Goal: Task Accomplishment & Management: Manage account settings

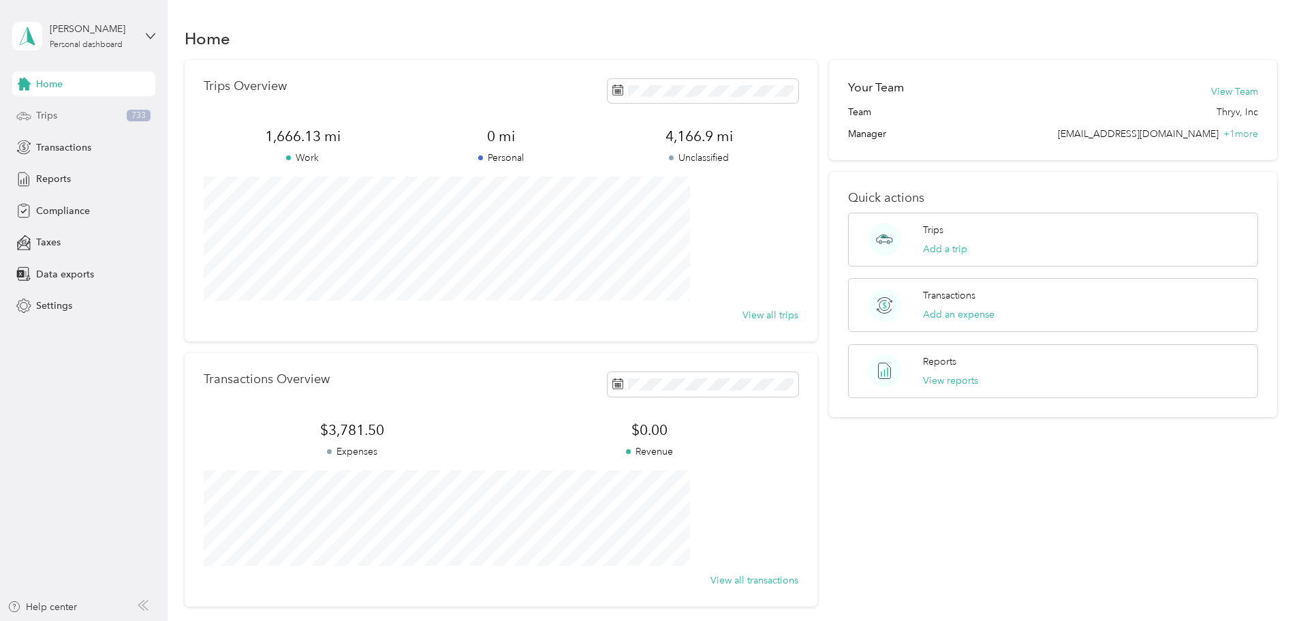
click at [40, 118] on span "Trips" at bounding box center [46, 115] width 21 height 14
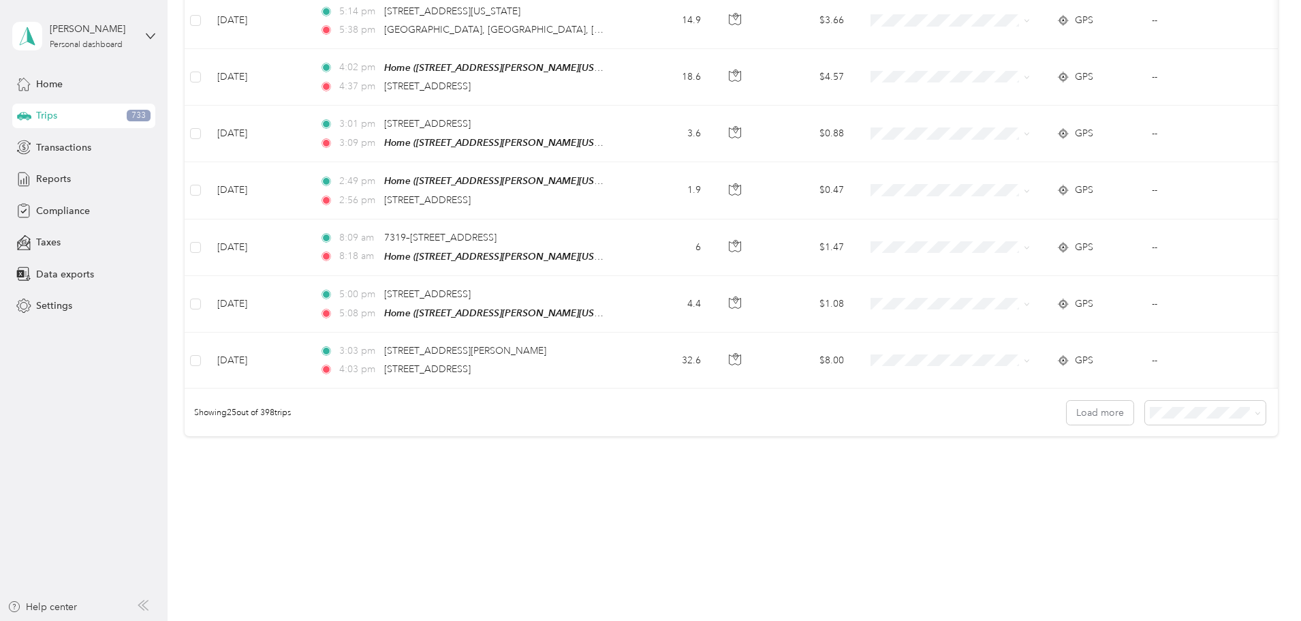
scroll to position [1256, 0]
click at [1106, 480] on span "100 per load" at bounding box center [1089, 482] width 56 height 12
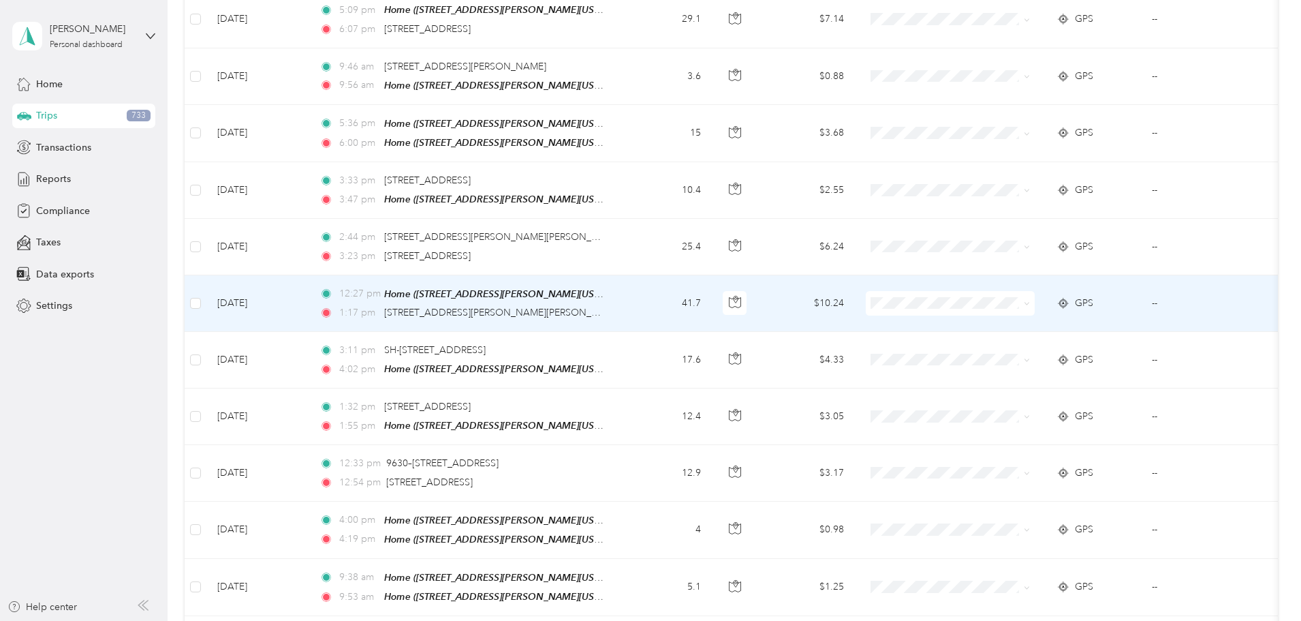
scroll to position [3436, 0]
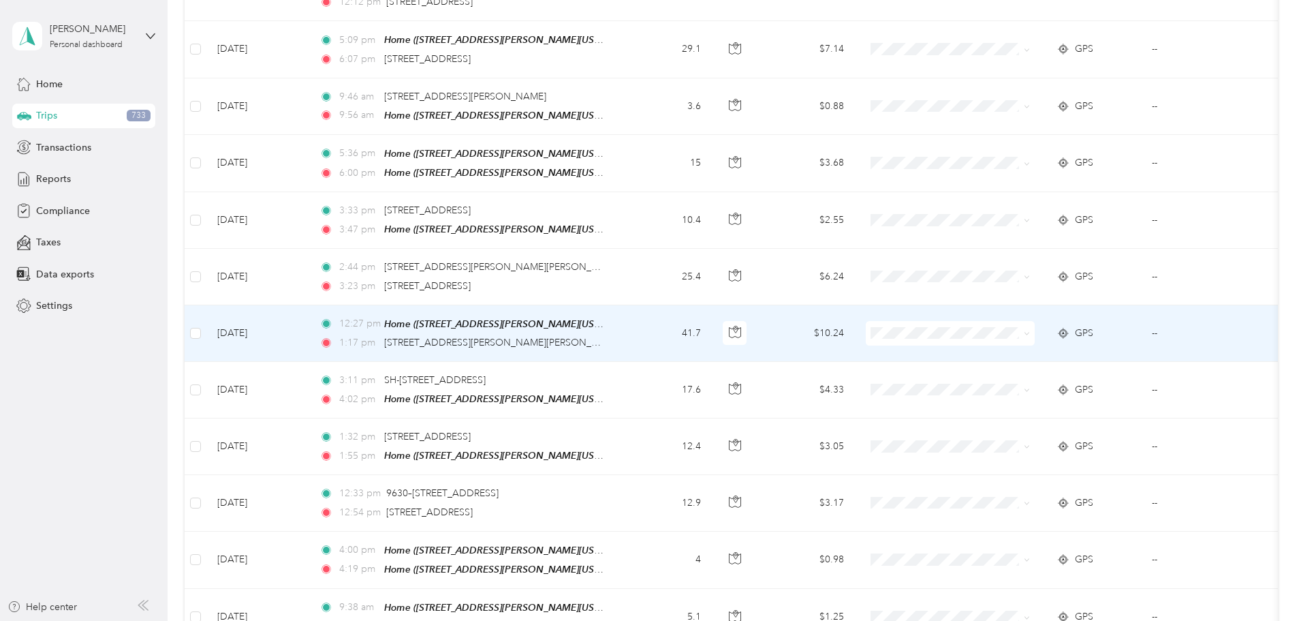
click at [606, 335] on div "1:17 pm [STREET_ADDRESS][PERSON_NAME][PERSON_NAME]" at bounding box center [462, 342] width 286 height 15
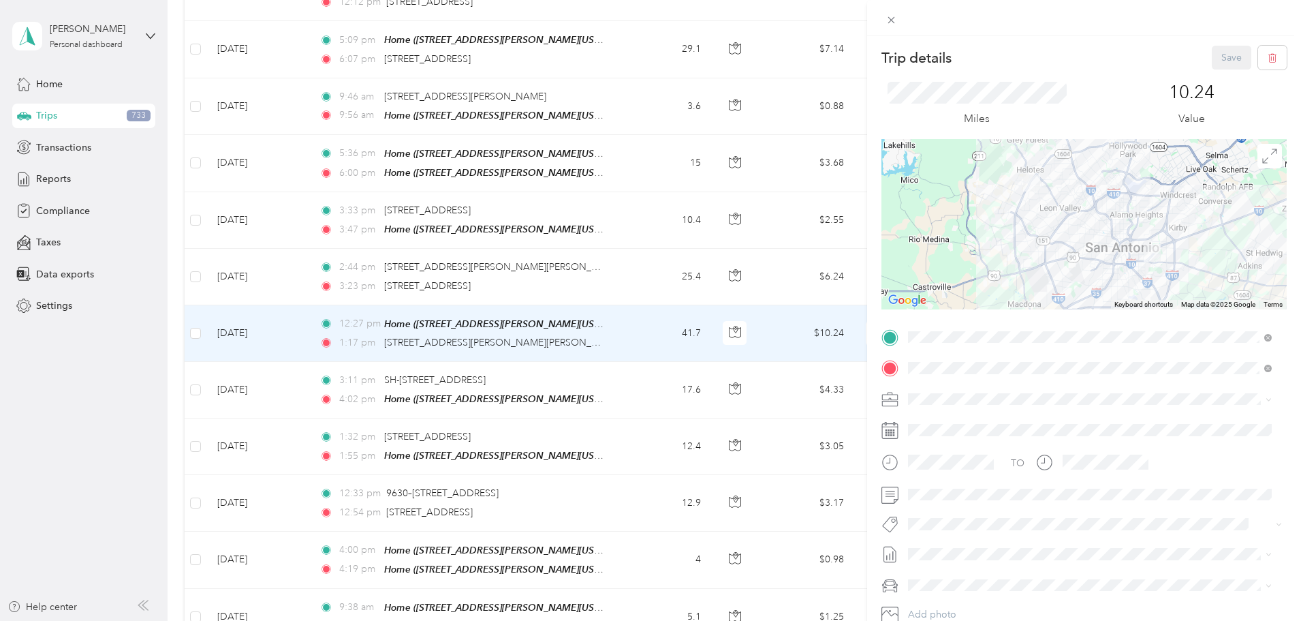
click at [935, 418] on span "Thryv, Inc" at bounding box center [934, 418] width 42 height 12
click at [817, 486] on div "Trip details Save This trip cannot be edited because it is either under review,…" at bounding box center [650, 310] width 1301 height 621
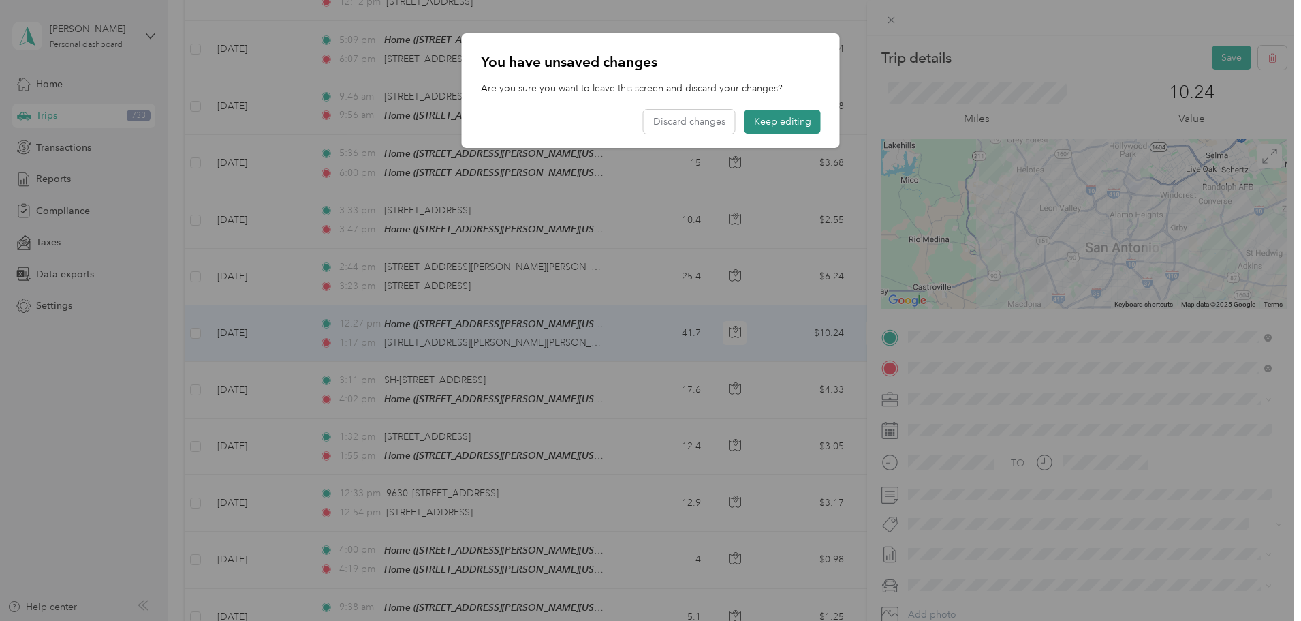
click at [794, 119] on button "Keep editing" at bounding box center [783, 122] width 76 height 24
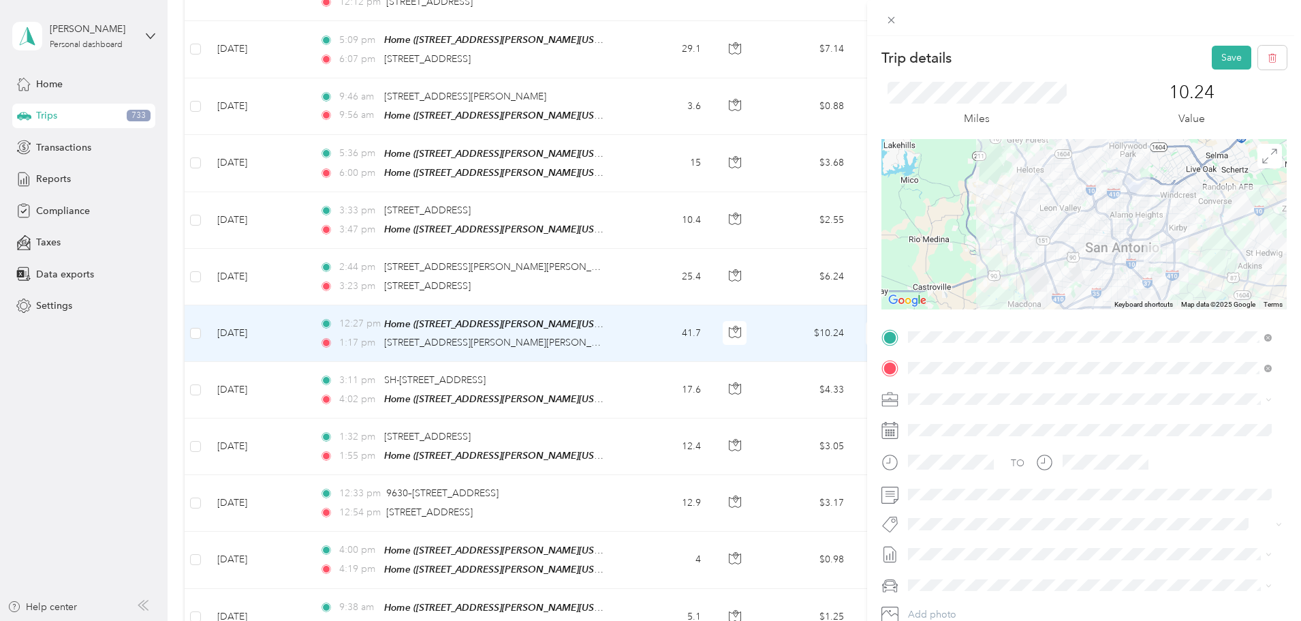
click at [1225, 73] on div "Miles 10.24 Value" at bounding box center [1084, 103] width 405 height 69
click at [1224, 68] on button "Save" at bounding box center [1232, 58] width 40 height 24
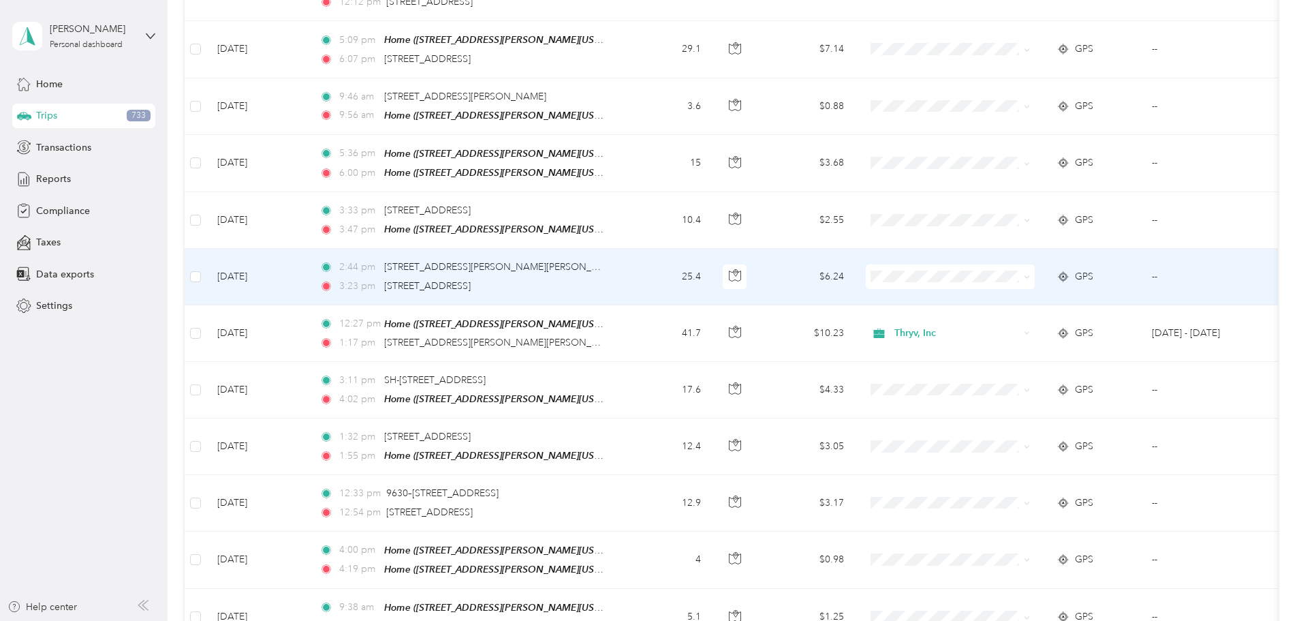
click at [712, 249] on td "25.4" at bounding box center [667, 277] width 90 height 56
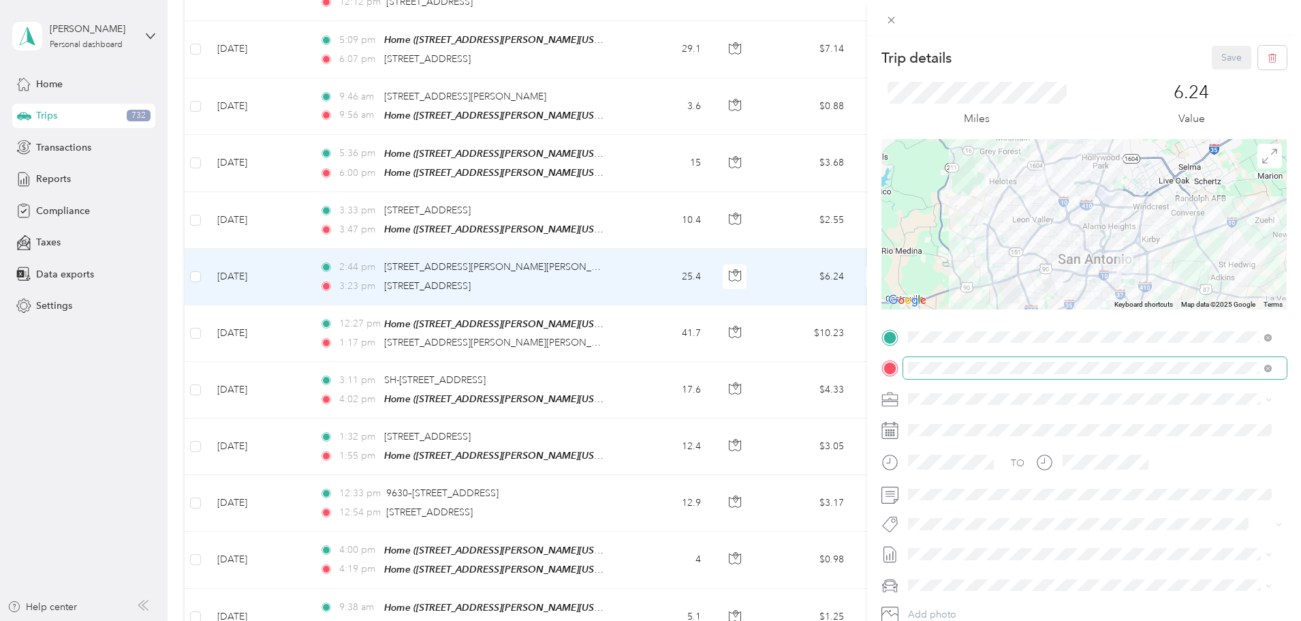
click at [1273, 369] on span at bounding box center [1095, 368] width 384 height 22
click at [1270, 364] on span at bounding box center [1267, 368] width 7 height 12
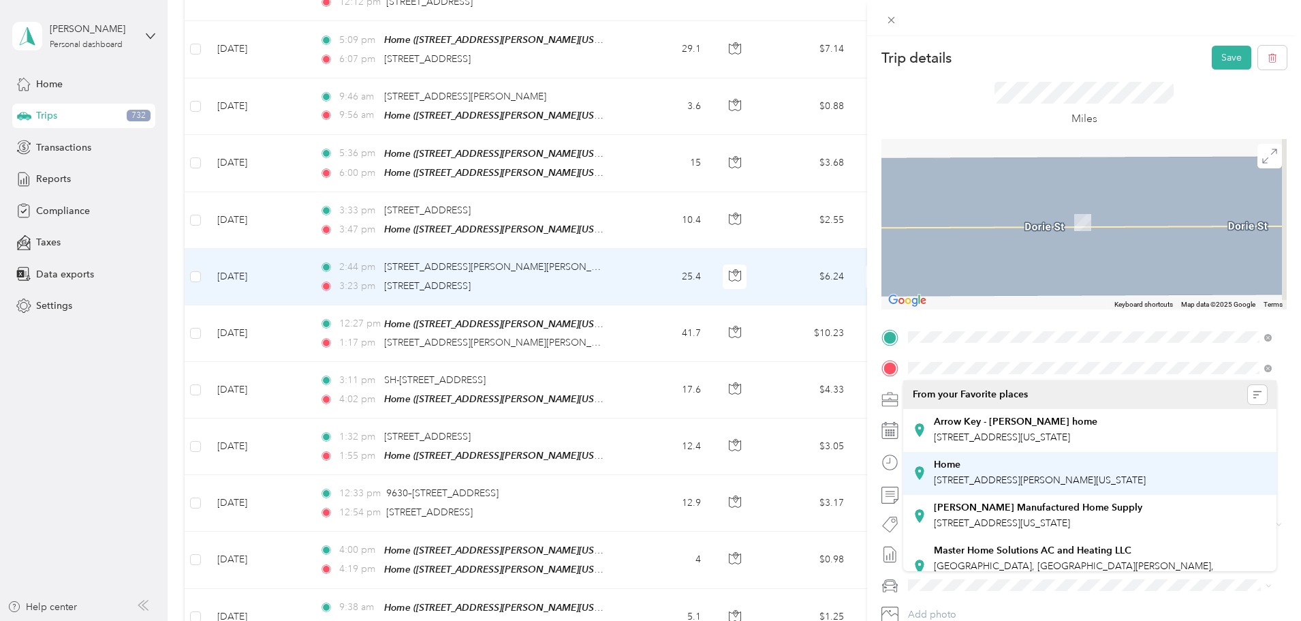
click at [1037, 486] on span "[STREET_ADDRESS][PERSON_NAME][US_STATE]" at bounding box center [1040, 480] width 212 height 12
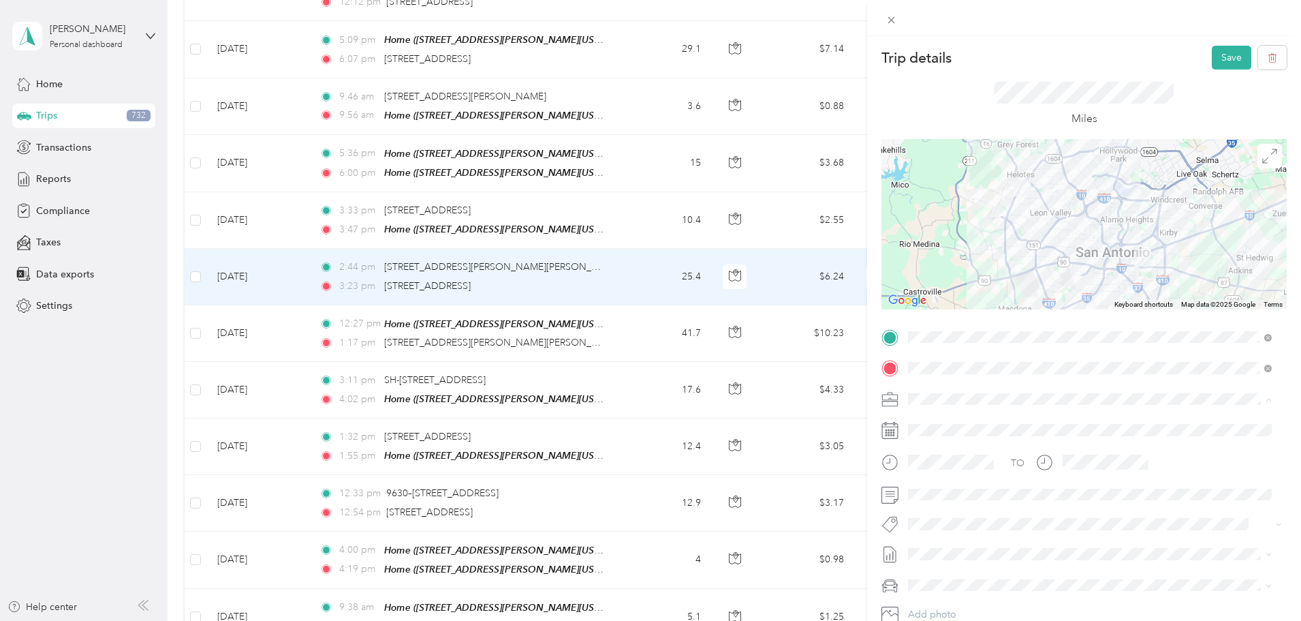
click at [970, 423] on div "Thryv, Inc" at bounding box center [1090, 423] width 354 height 14
click at [1226, 58] on button "Save" at bounding box center [1232, 58] width 40 height 24
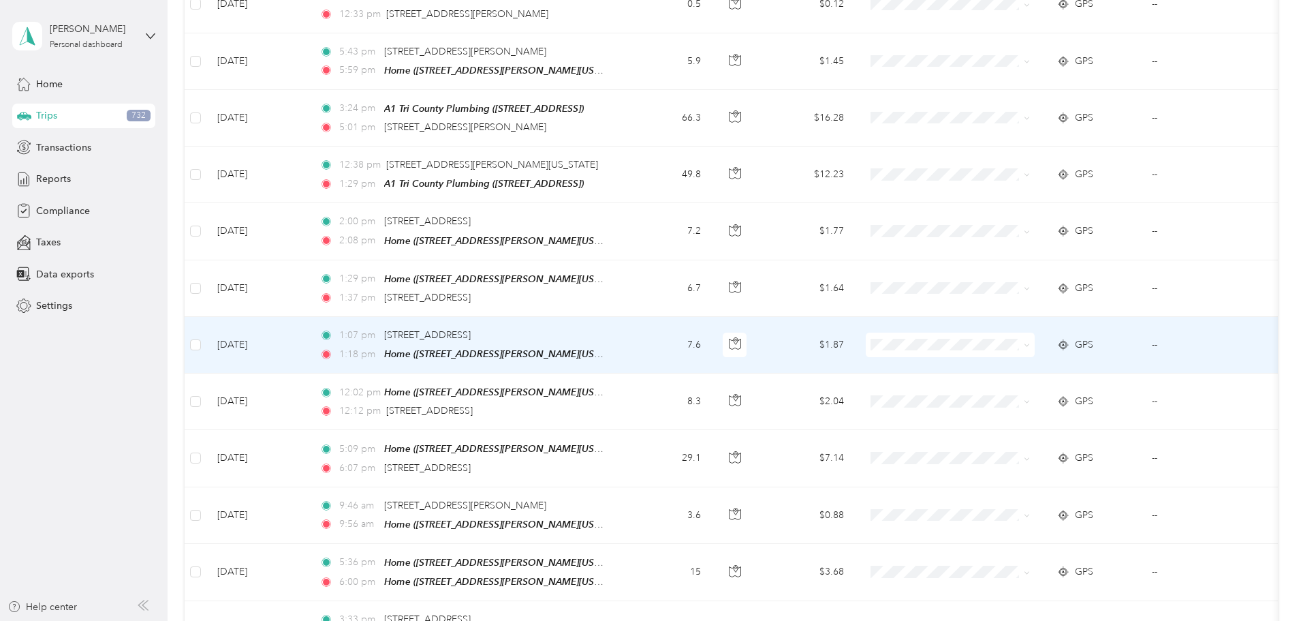
scroll to position [2891, 0]
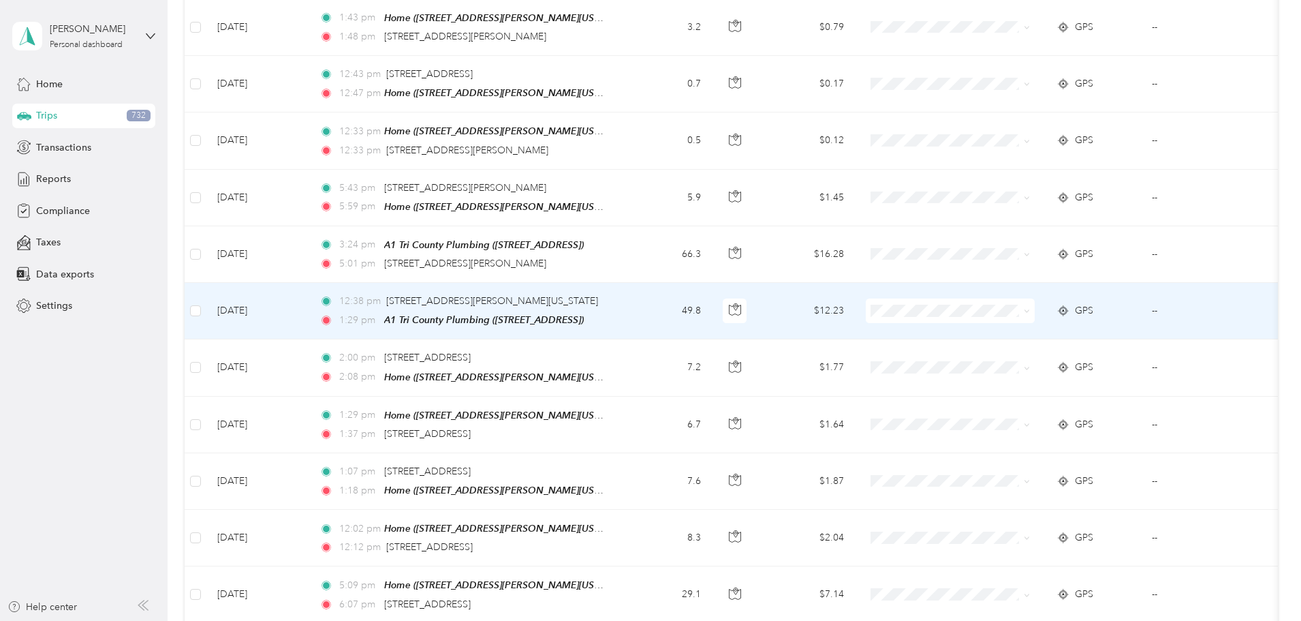
click at [712, 290] on td "49.8" at bounding box center [667, 311] width 90 height 57
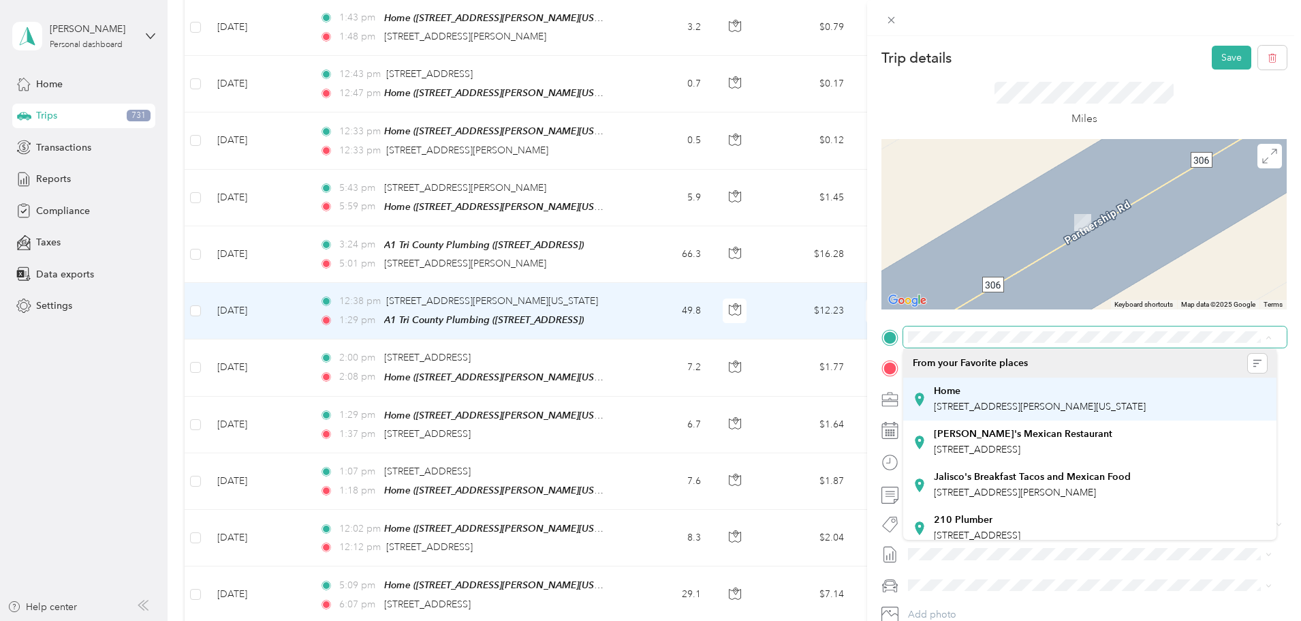
click at [1018, 392] on div "Home" at bounding box center [1040, 391] width 212 height 12
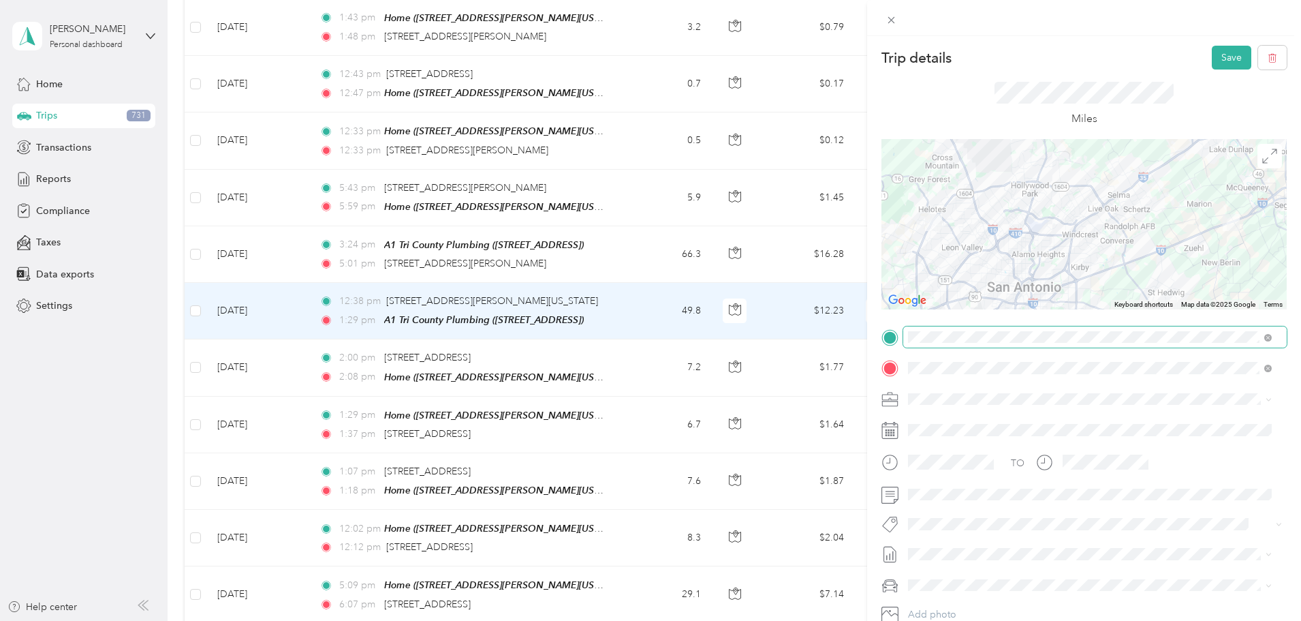
click at [955, 418] on div "Thryv, Inc" at bounding box center [1090, 420] width 354 height 14
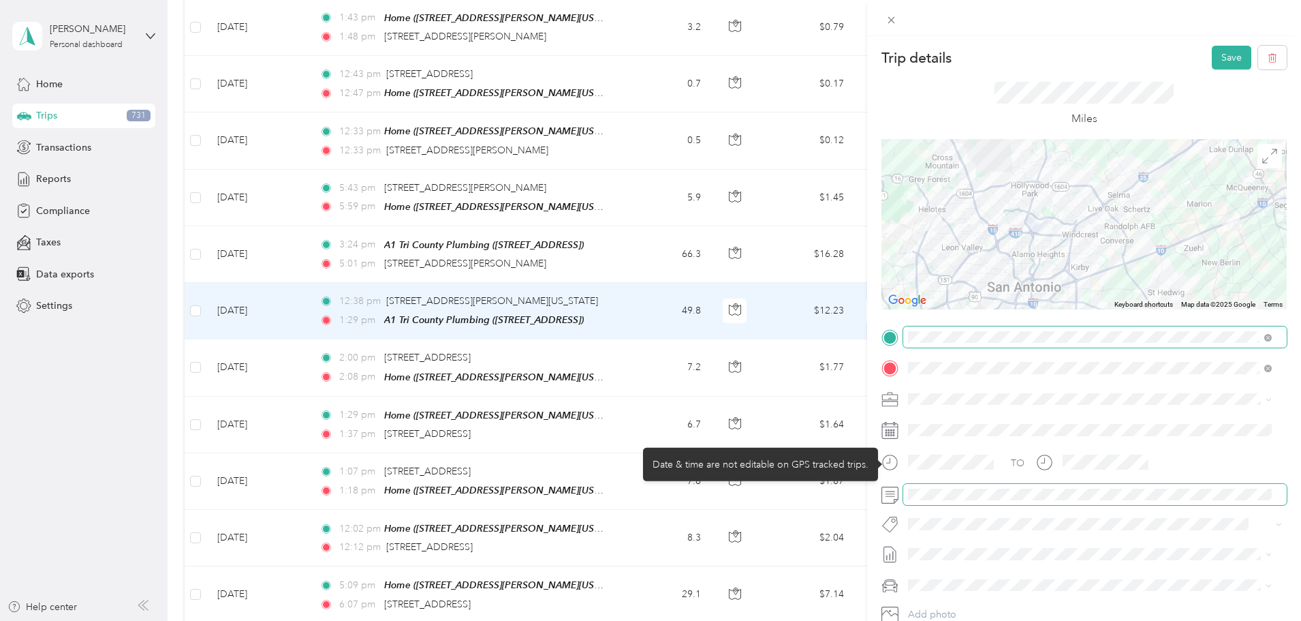
click at [721, 620] on div "Trip details Save This trip cannot be edited because it is either under review,…" at bounding box center [647, 621] width 1294 height 0
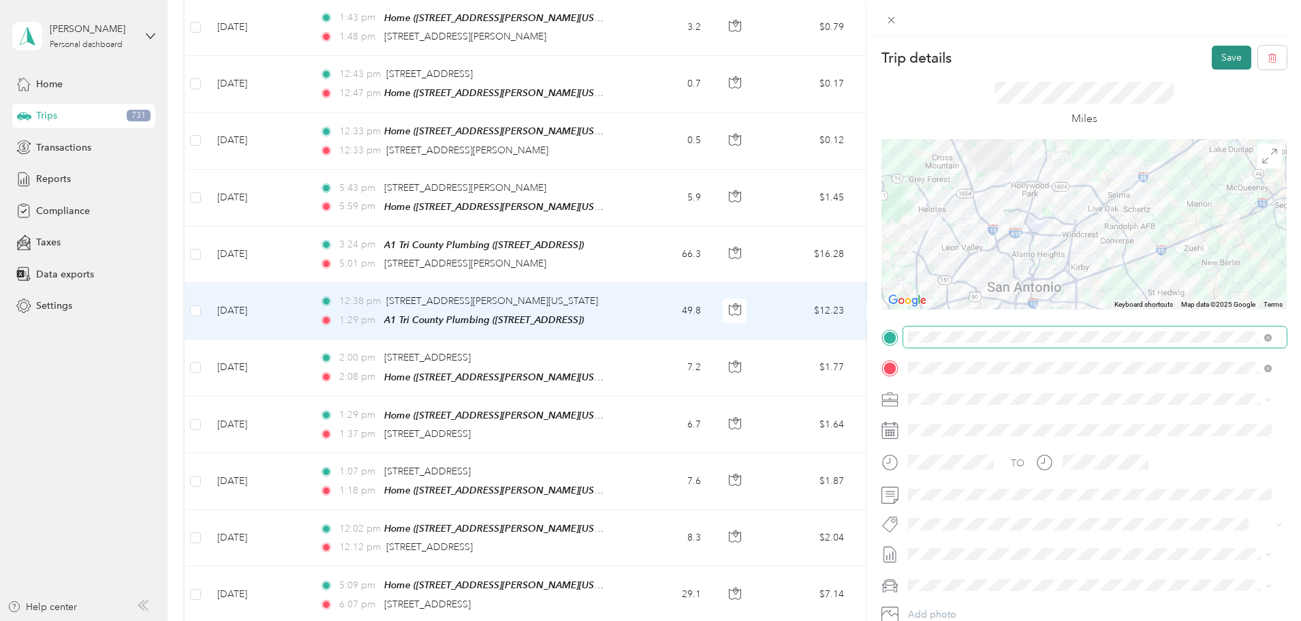
click at [1218, 48] on button "Save" at bounding box center [1232, 58] width 40 height 24
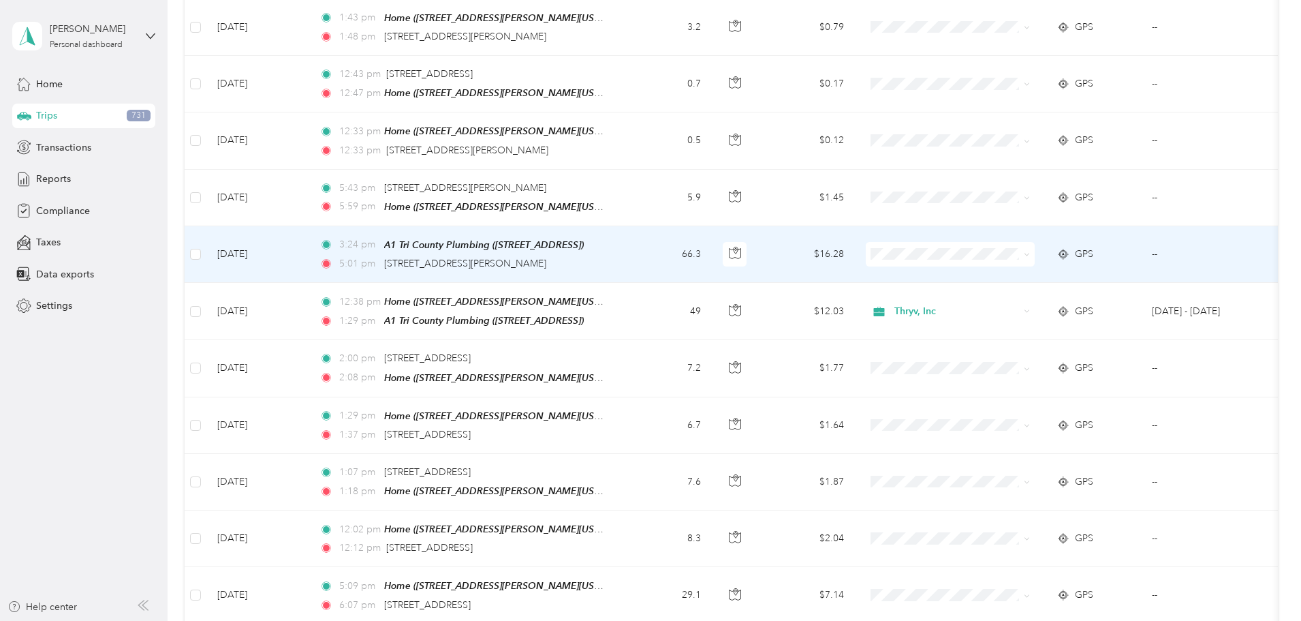
click at [712, 228] on td "66.3" at bounding box center [667, 254] width 90 height 57
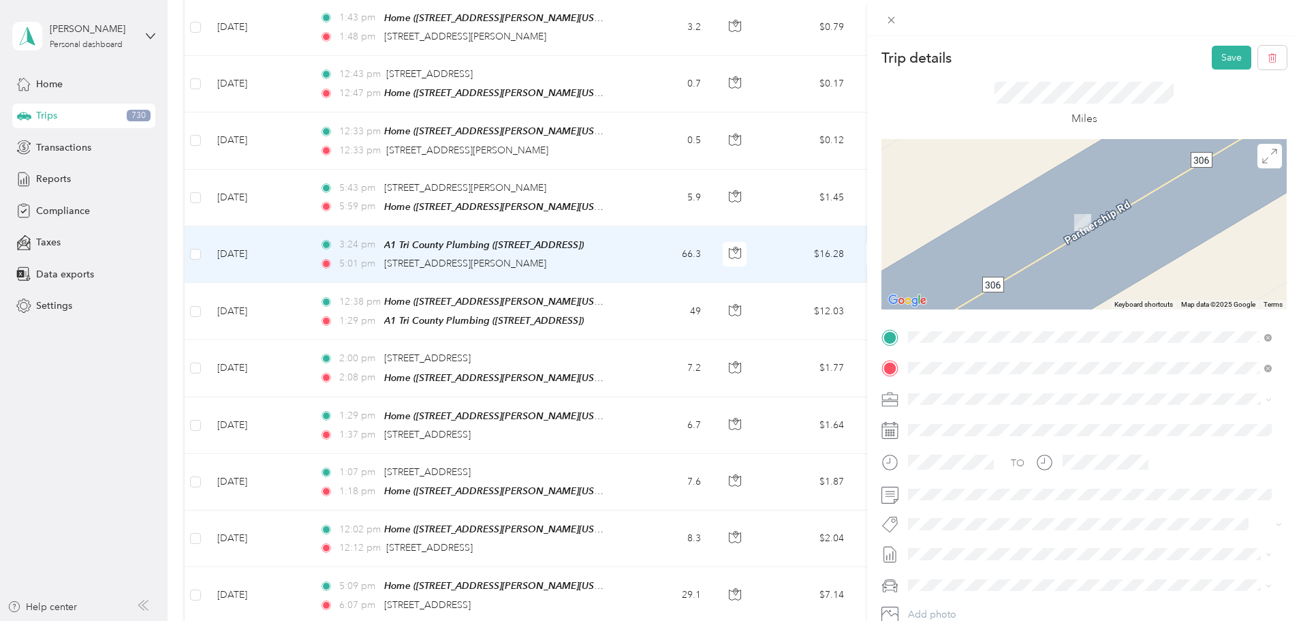
click at [1008, 487] on div "Home [STREET_ADDRESS][PERSON_NAME][US_STATE]" at bounding box center [1040, 472] width 212 height 29
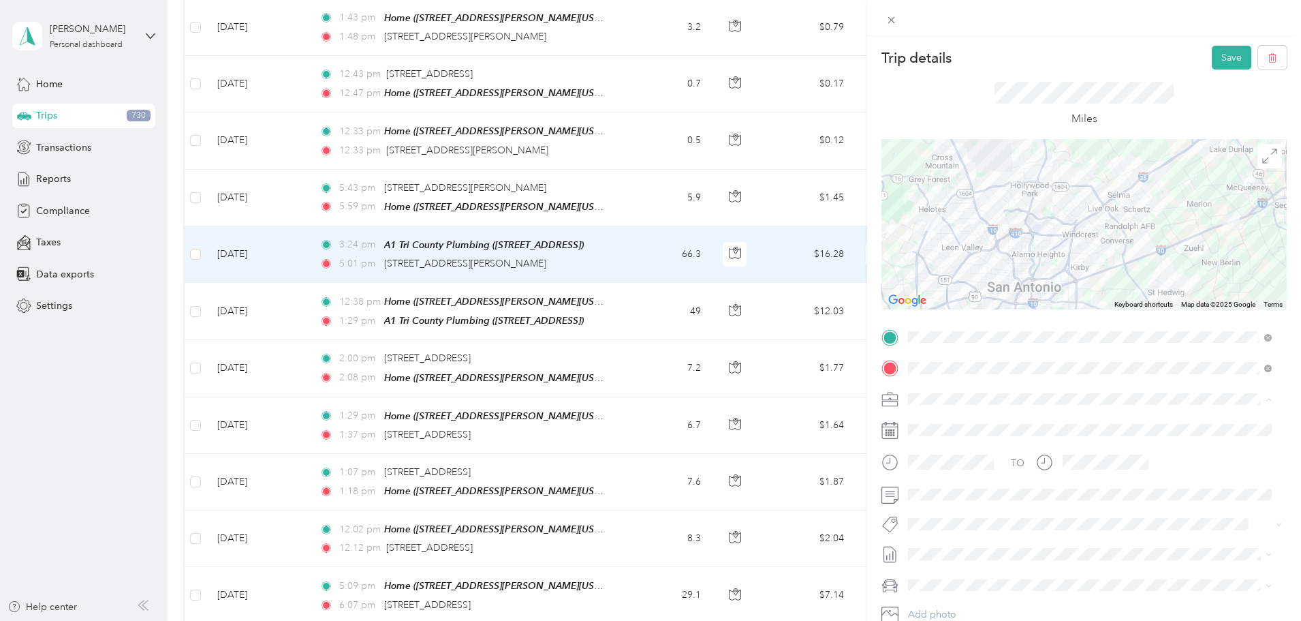
click at [922, 428] on li "Thryv, Inc" at bounding box center [1089, 423] width 373 height 24
click at [1226, 61] on button "Save" at bounding box center [1232, 58] width 40 height 24
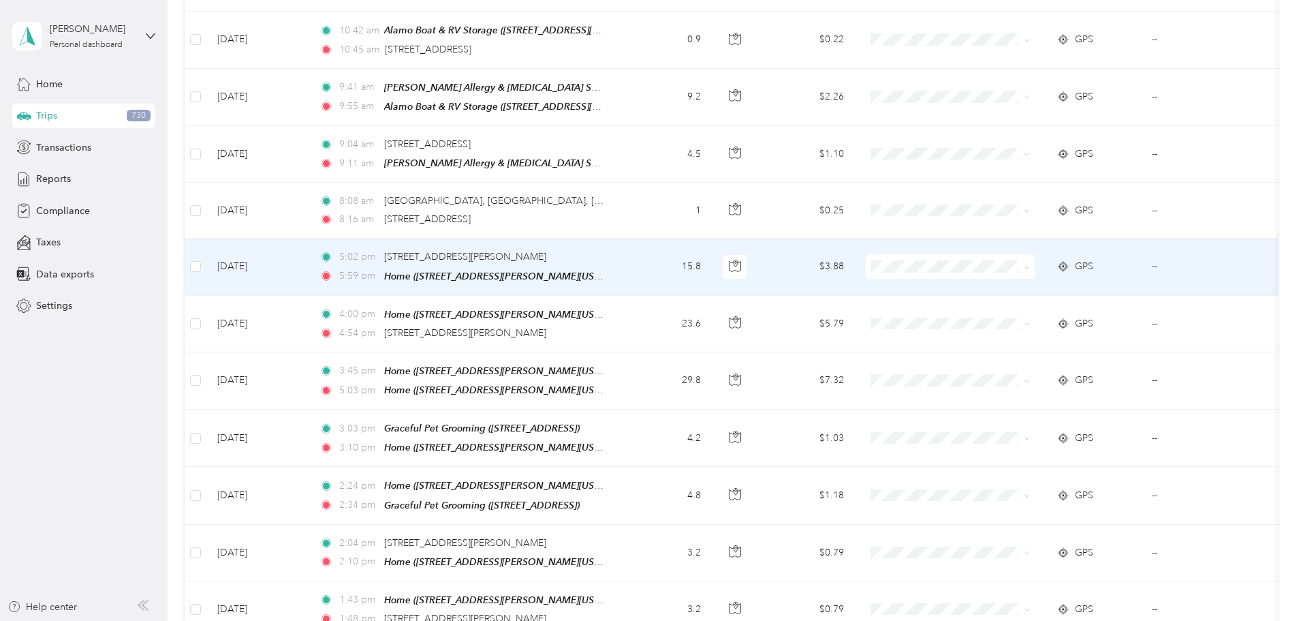
scroll to position [2278, 0]
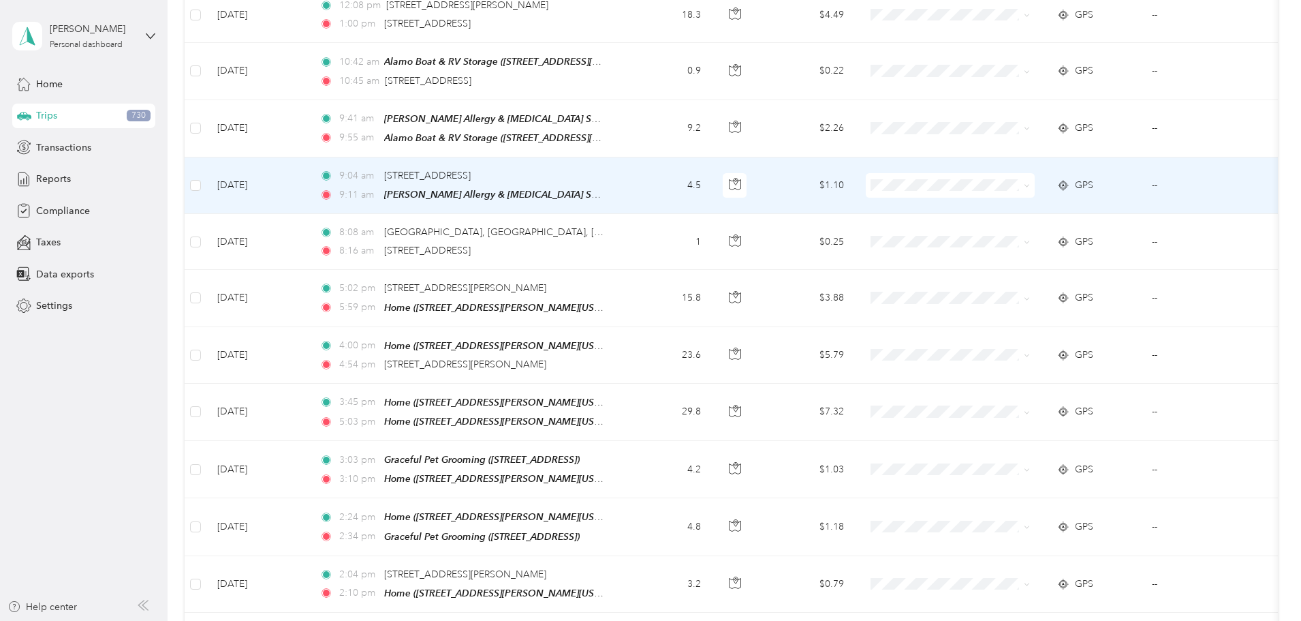
click at [712, 163] on td "4.5" at bounding box center [667, 185] width 90 height 57
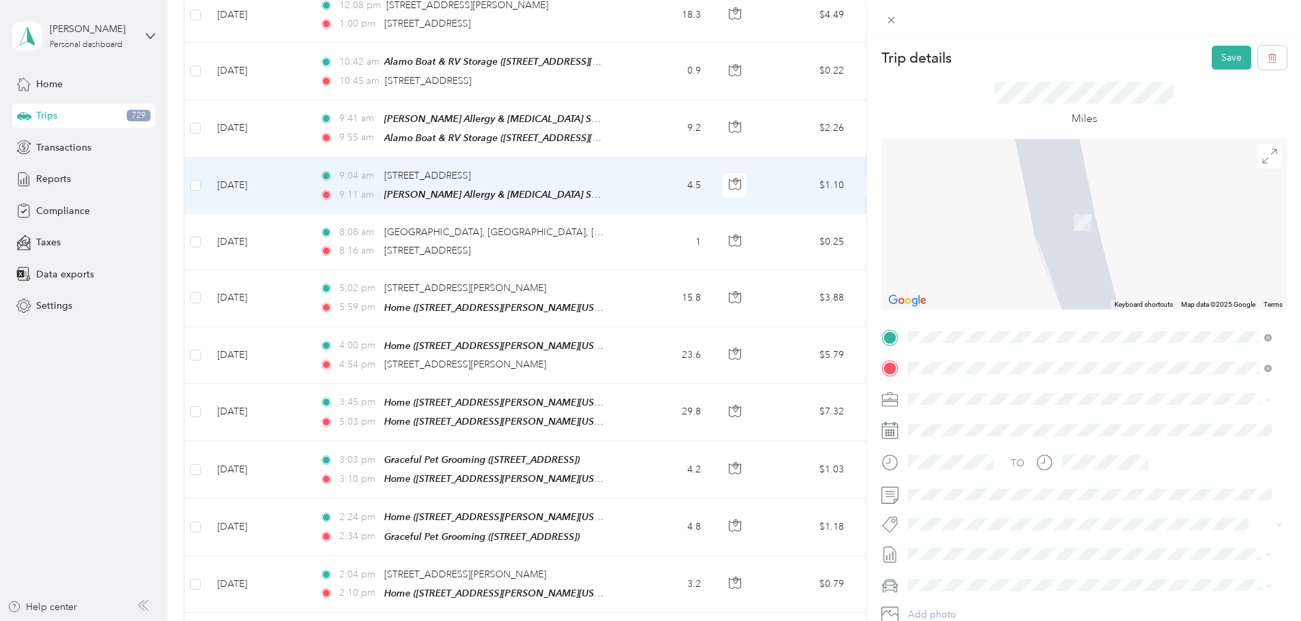
click at [986, 455] on span "[STREET_ADDRESS][PERSON_NAME][US_STATE]" at bounding box center [1040, 449] width 212 height 12
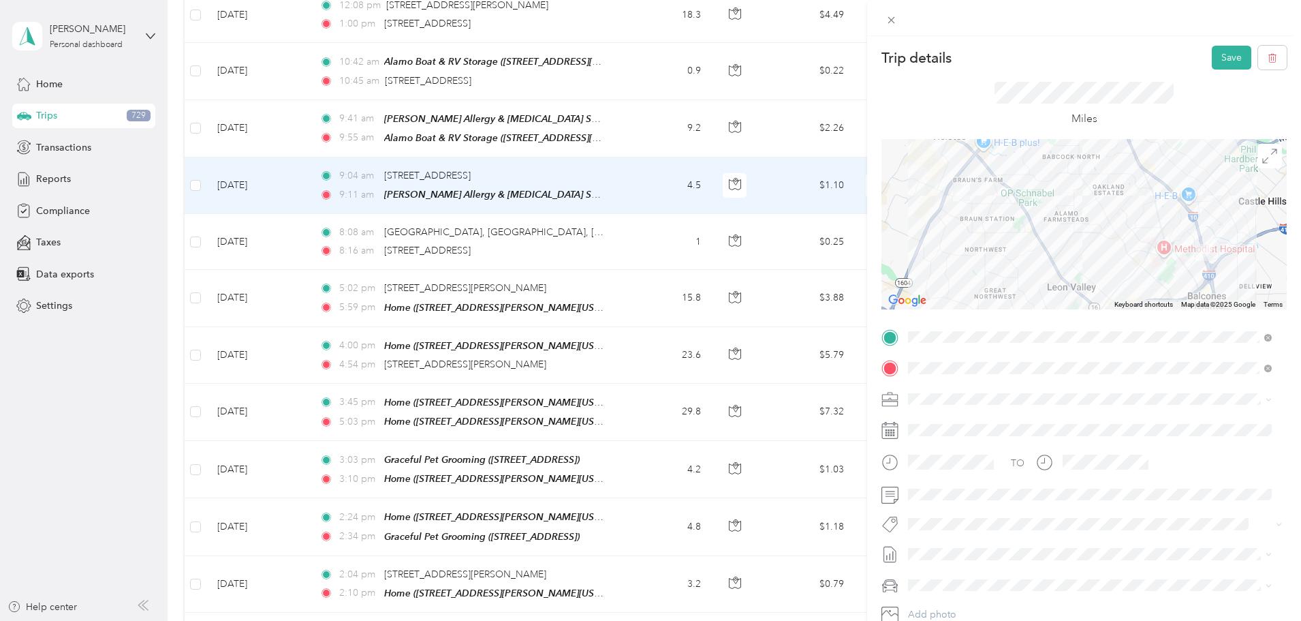
click at [941, 426] on li "Thryv, Inc" at bounding box center [1089, 423] width 373 height 24
click at [1218, 58] on button "Save" at bounding box center [1232, 58] width 40 height 24
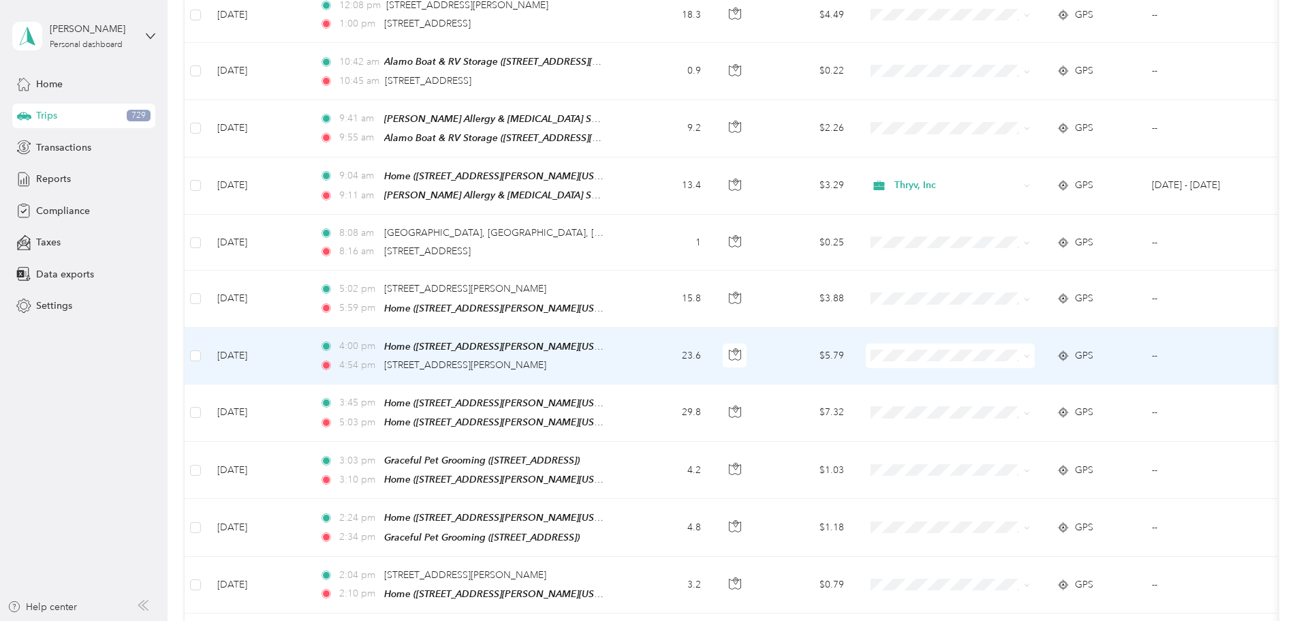
scroll to position [2210, 0]
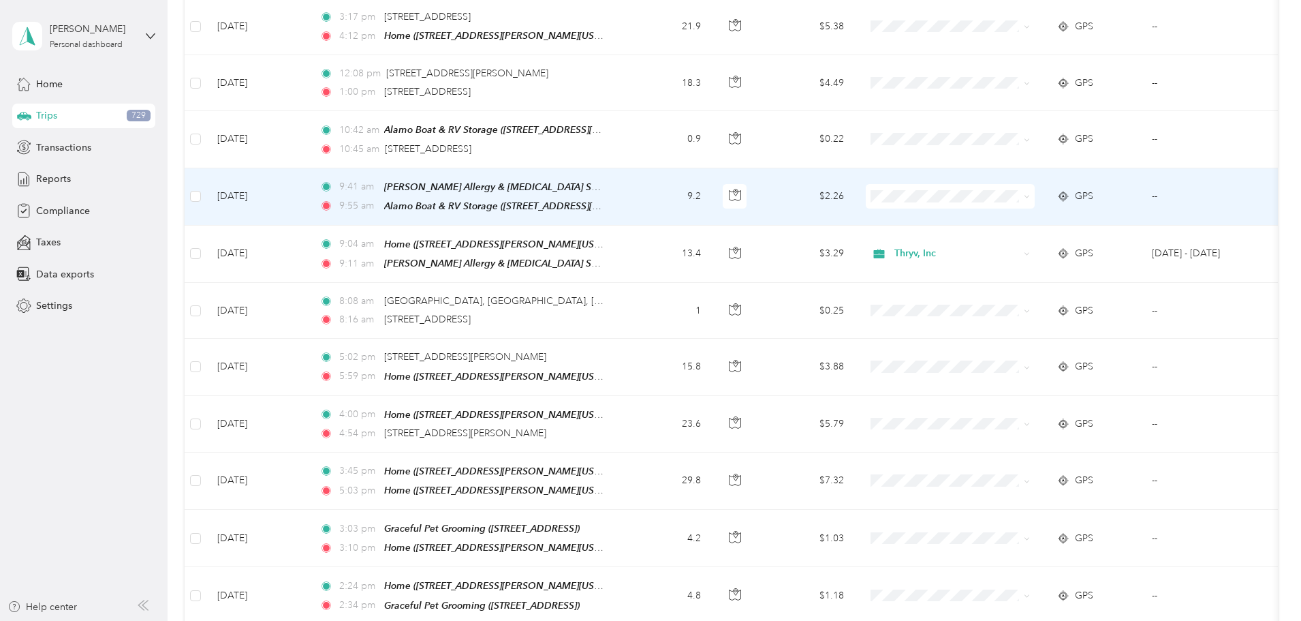
click at [998, 200] on span "Thryv, Inc" at bounding box center [1054, 200] width 126 height 14
click at [712, 186] on td "9.2" at bounding box center [667, 196] width 90 height 57
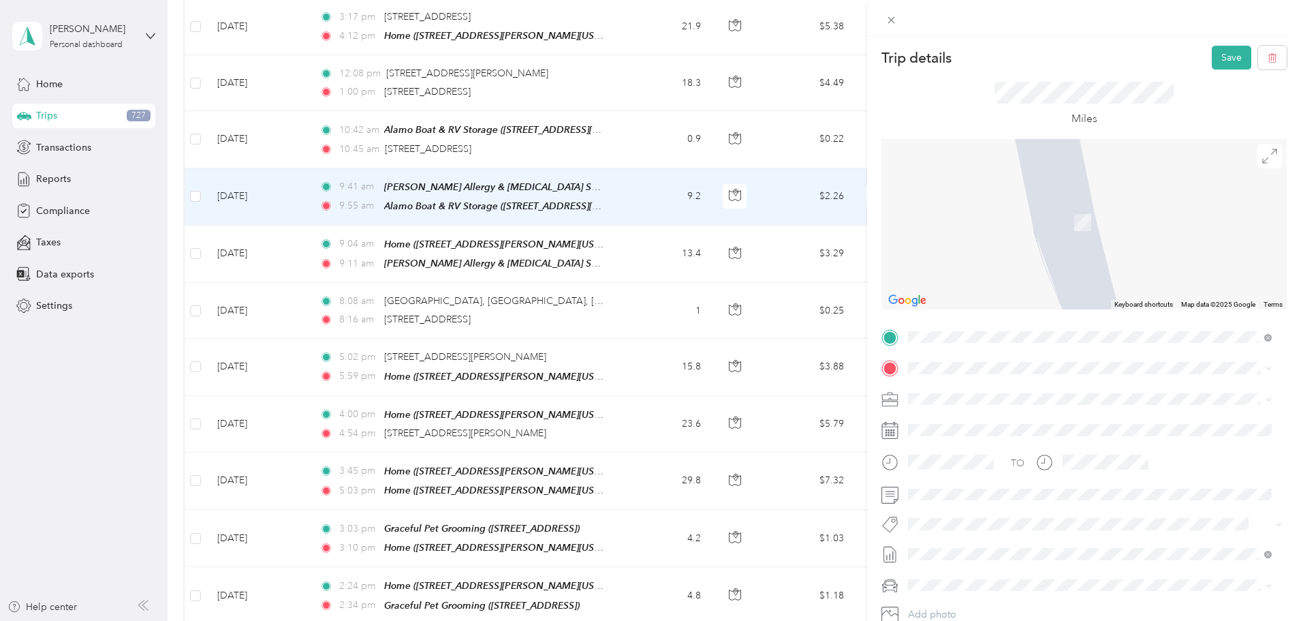
click at [1019, 416] on span "[STREET_ADDRESS][US_STATE]" at bounding box center [1002, 415] width 136 height 12
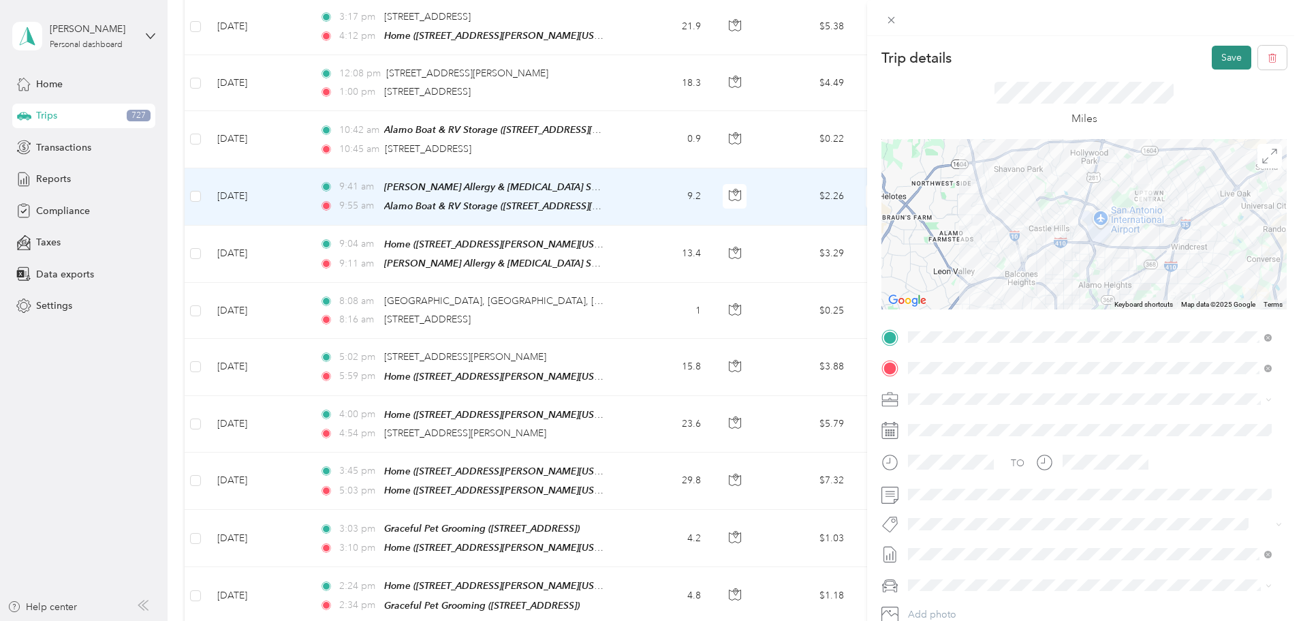
click at [1216, 56] on button "Save" at bounding box center [1232, 58] width 40 height 24
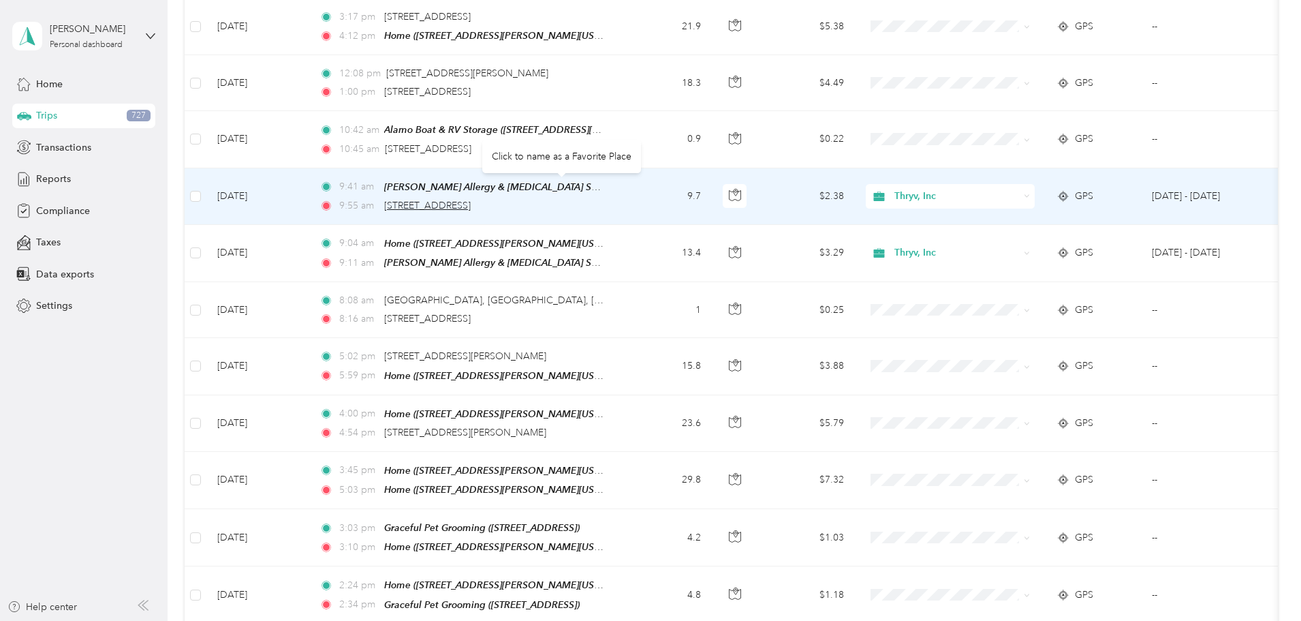
click at [471, 200] on span "[STREET_ADDRESS]" at bounding box center [427, 206] width 87 height 12
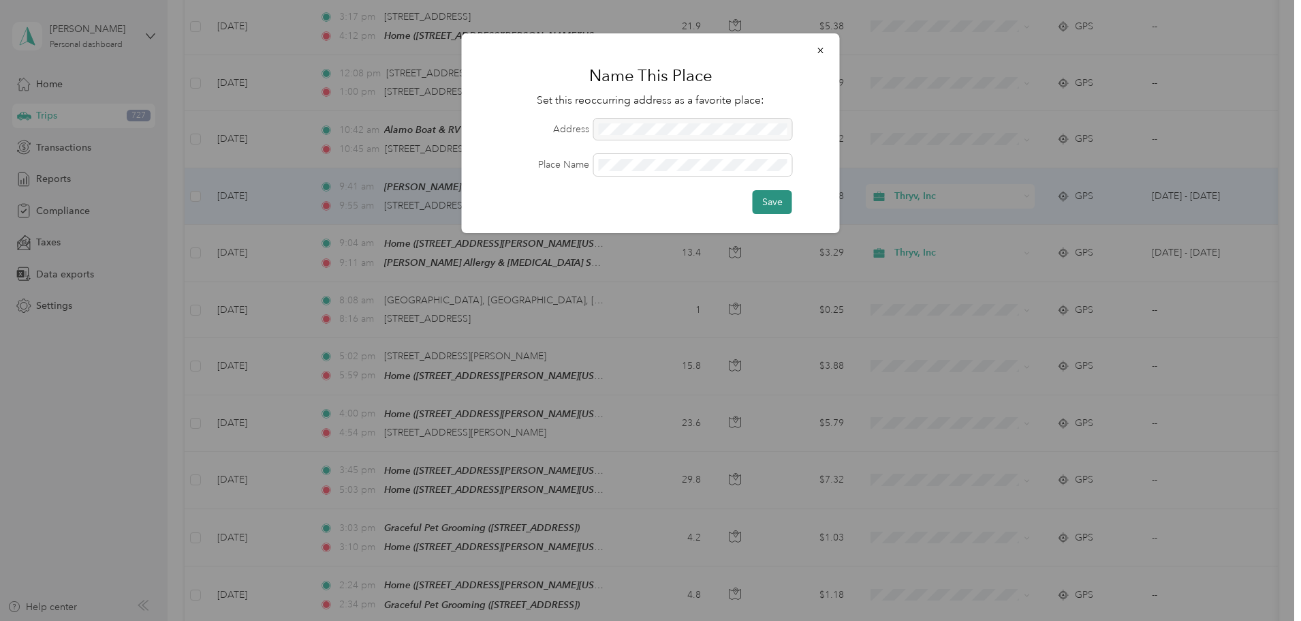
click at [774, 197] on button "Save" at bounding box center [773, 202] width 40 height 24
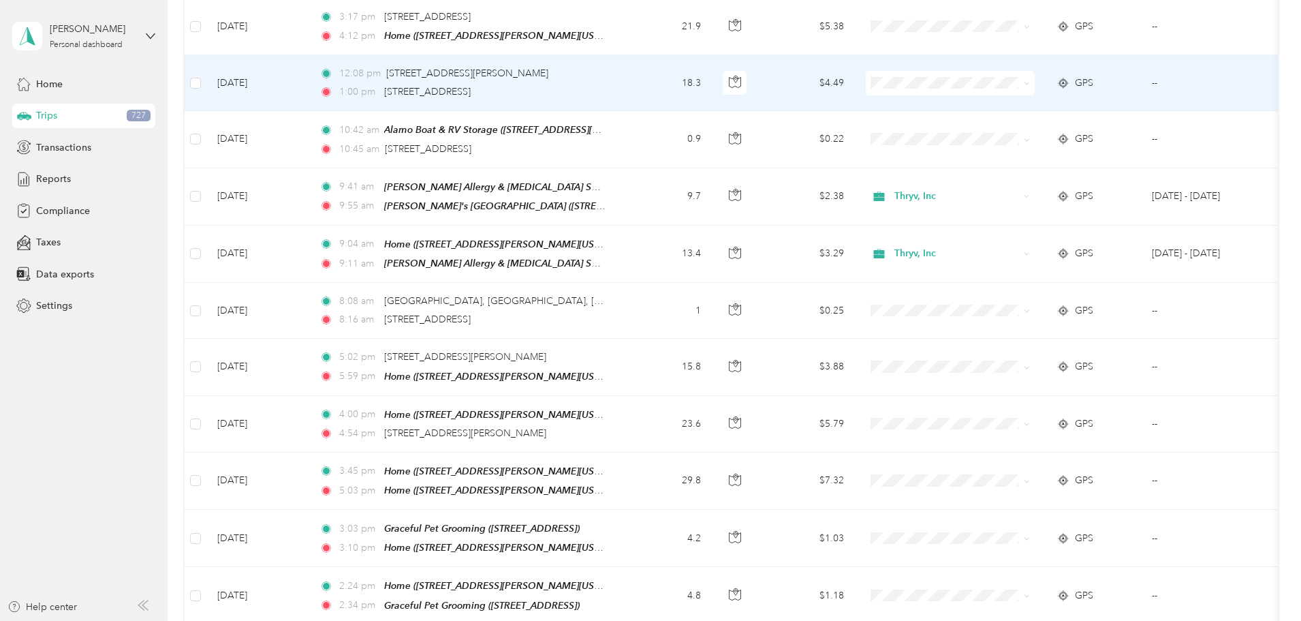
click at [712, 60] on td "18.3" at bounding box center [667, 83] width 90 height 56
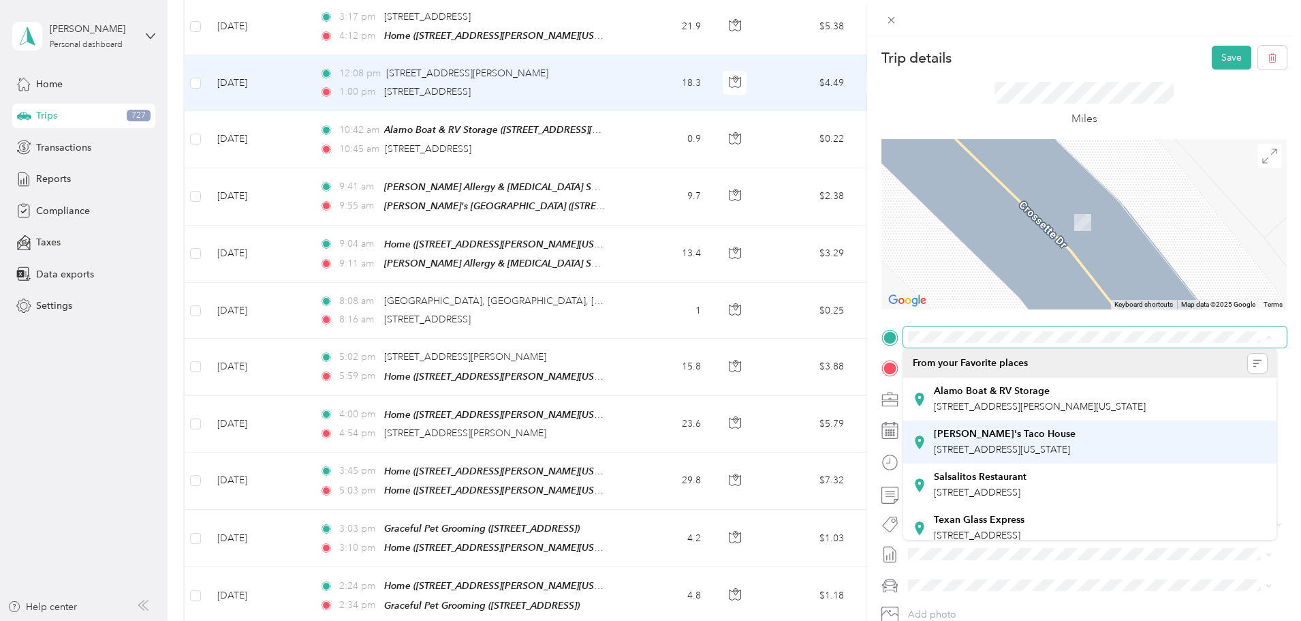
click at [952, 455] on span "[STREET_ADDRESS][US_STATE]" at bounding box center [1002, 449] width 136 height 12
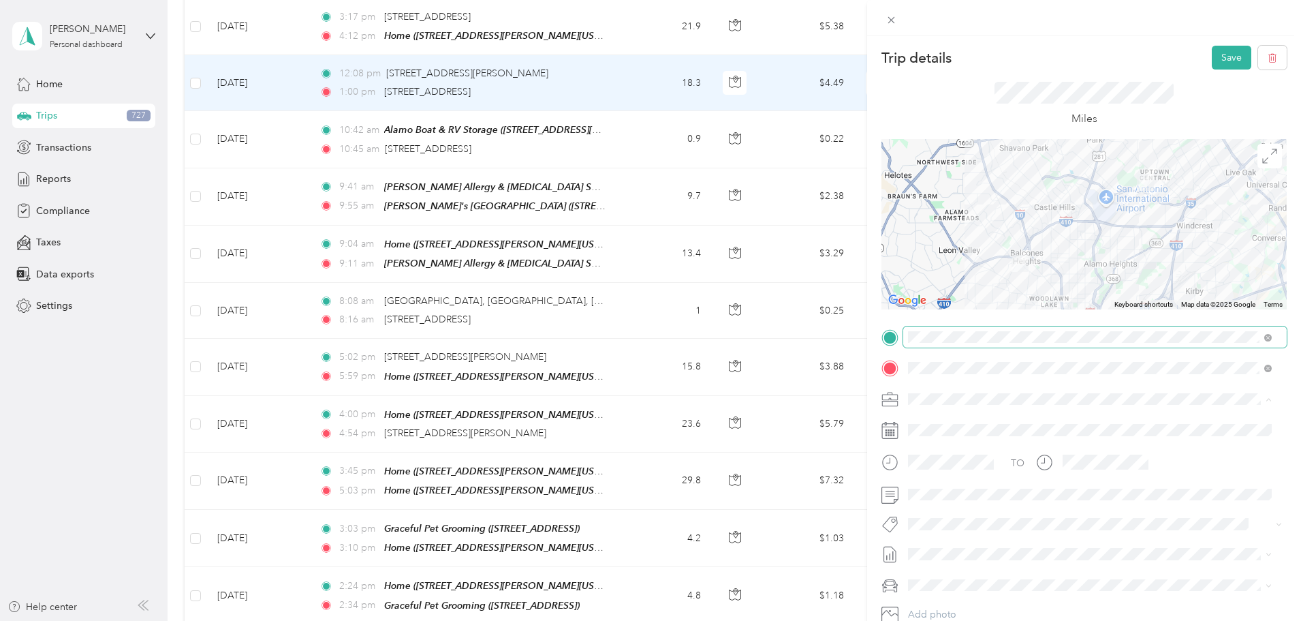
click at [940, 422] on span "Thryv, Inc" at bounding box center [934, 423] width 42 height 12
click at [1212, 58] on button "Save" at bounding box center [1232, 58] width 40 height 24
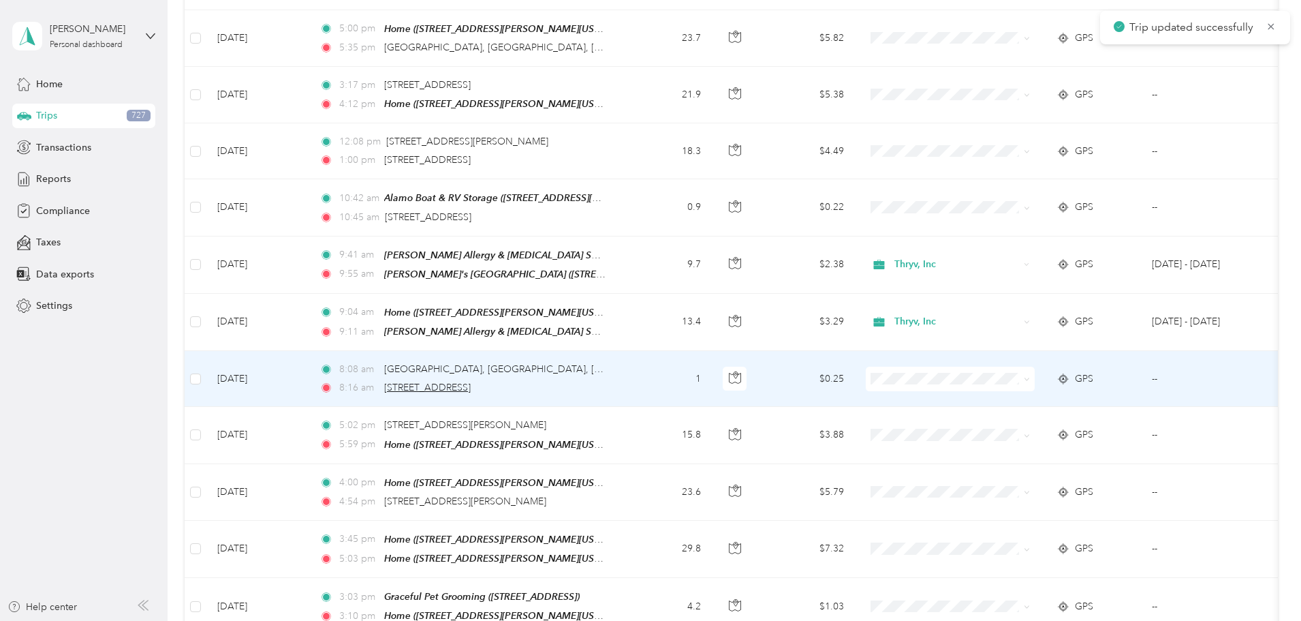
scroll to position [2074, 0]
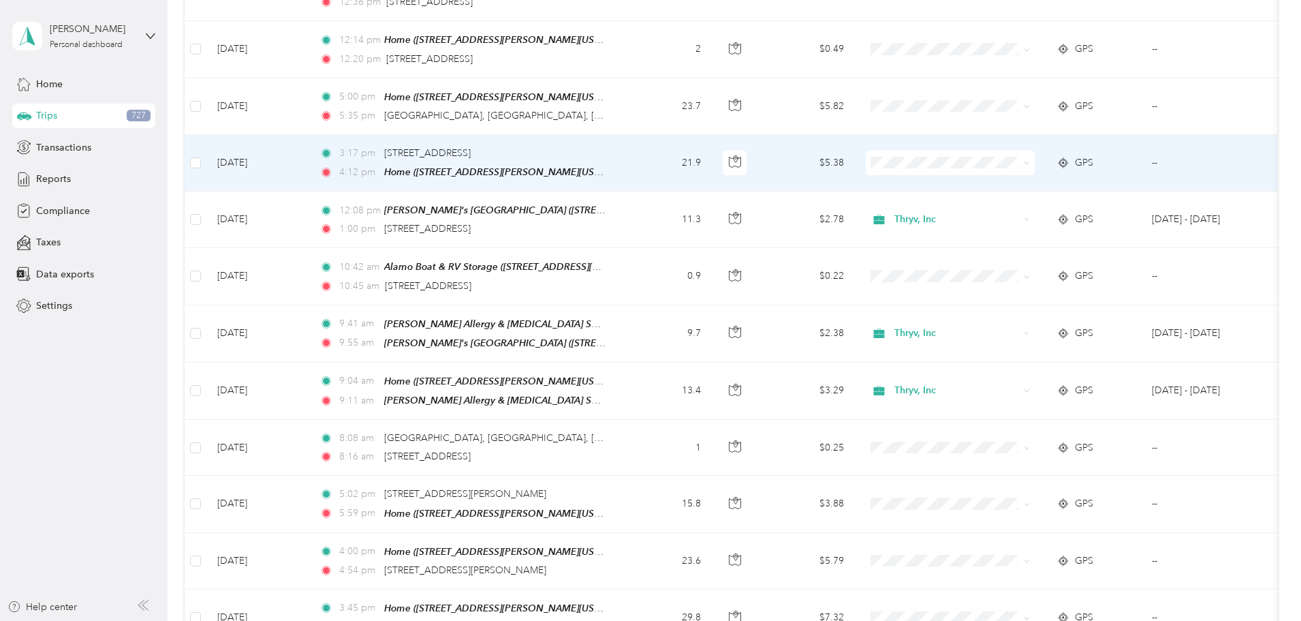
click at [712, 144] on td "21.9" at bounding box center [667, 163] width 90 height 57
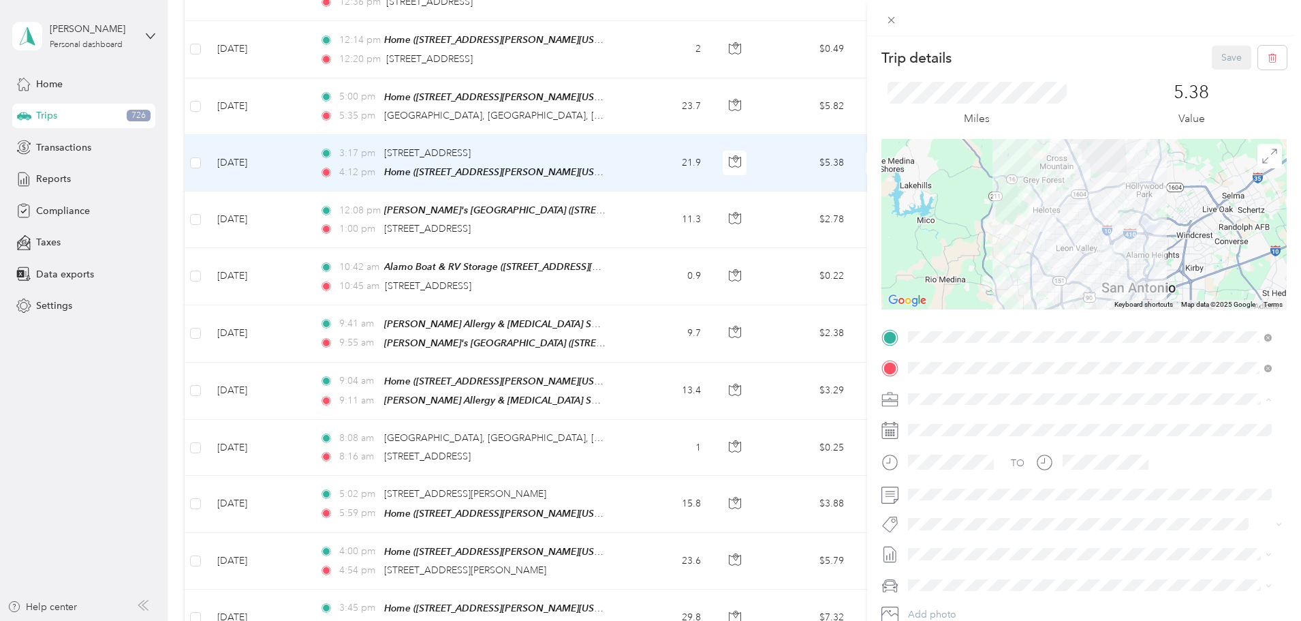
click at [950, 429] on li "Thryv, Inc" at bounding box center [1089, 423] width 373 height 24
click at [1223, 58] on button "Save" at bounding box center [1232, 58] width 40 height 24
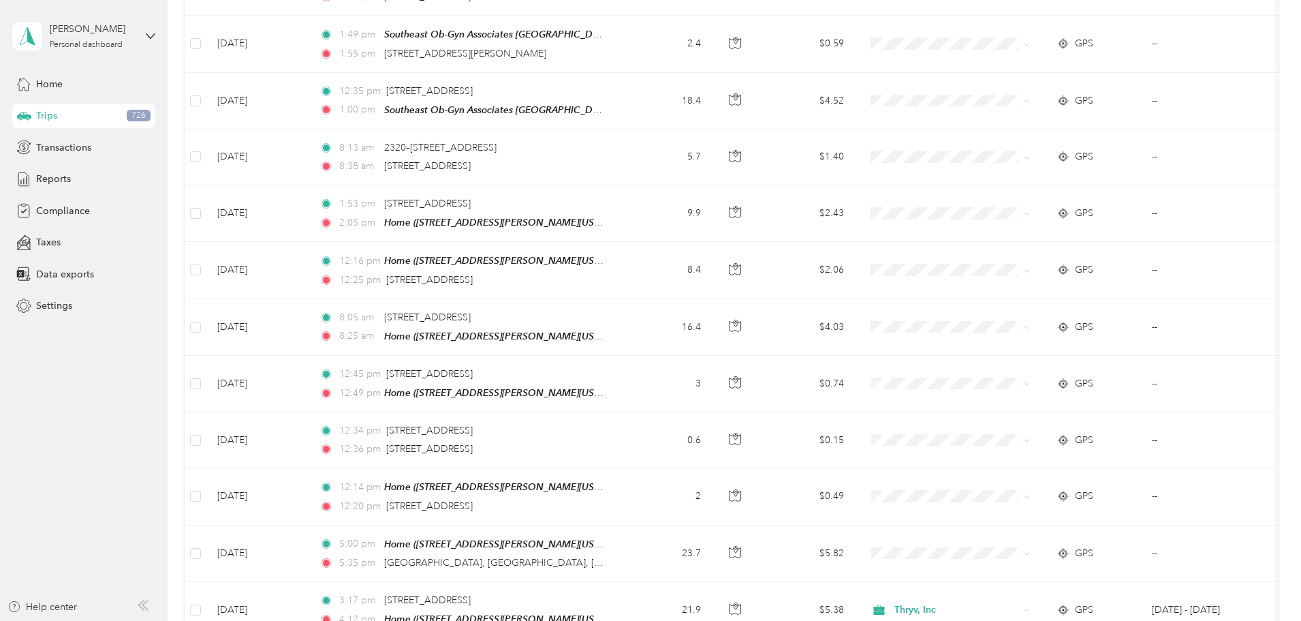
scroll to position [1597, 0]
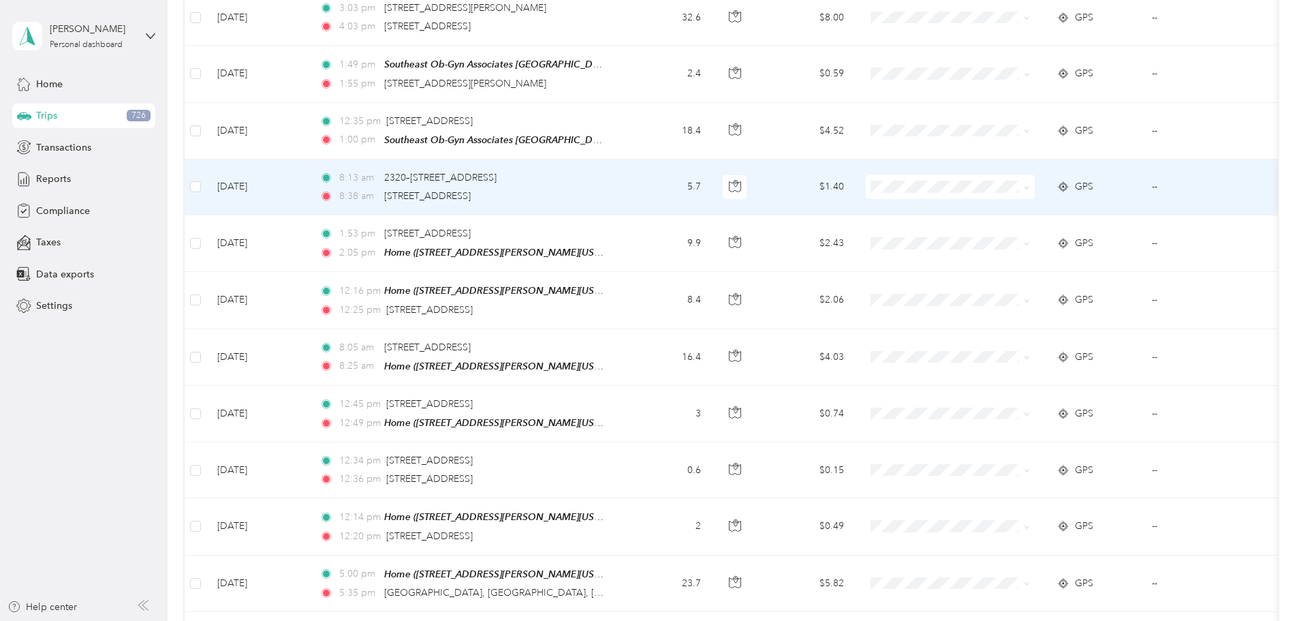
click at [712, 170] on td "5.7" at bounding box center [667, 187] width 90 height 56
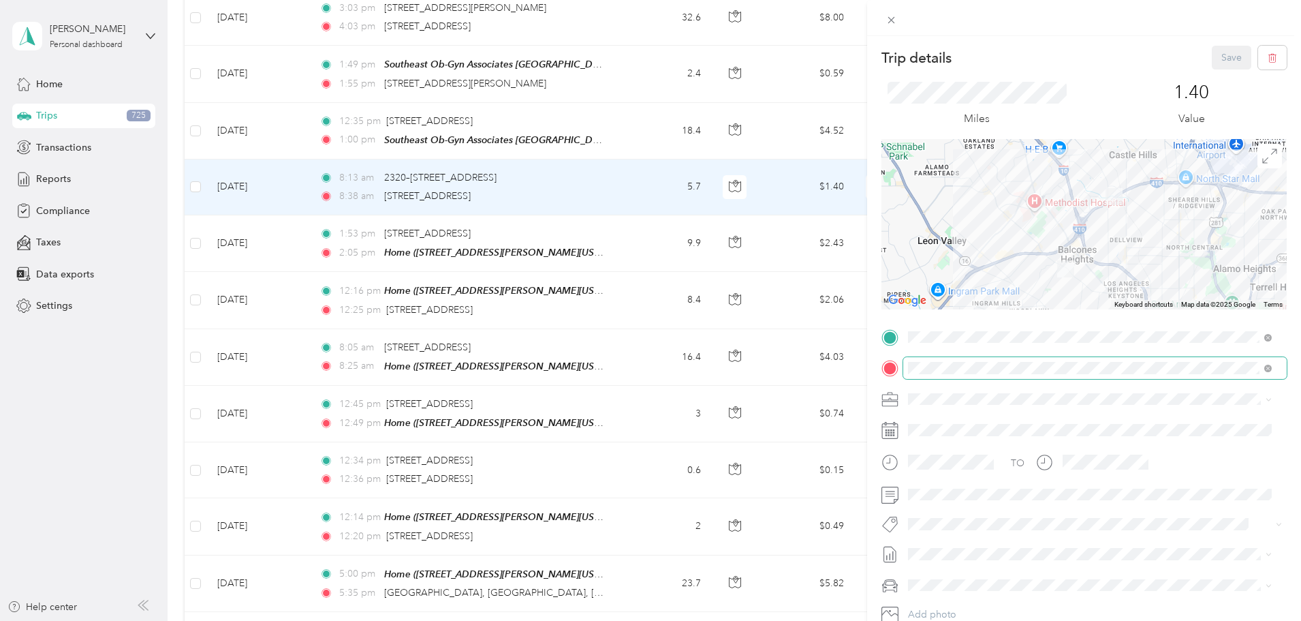
click at [1264, 366] on span at bounding box center [1266, 368] width 12 height 10
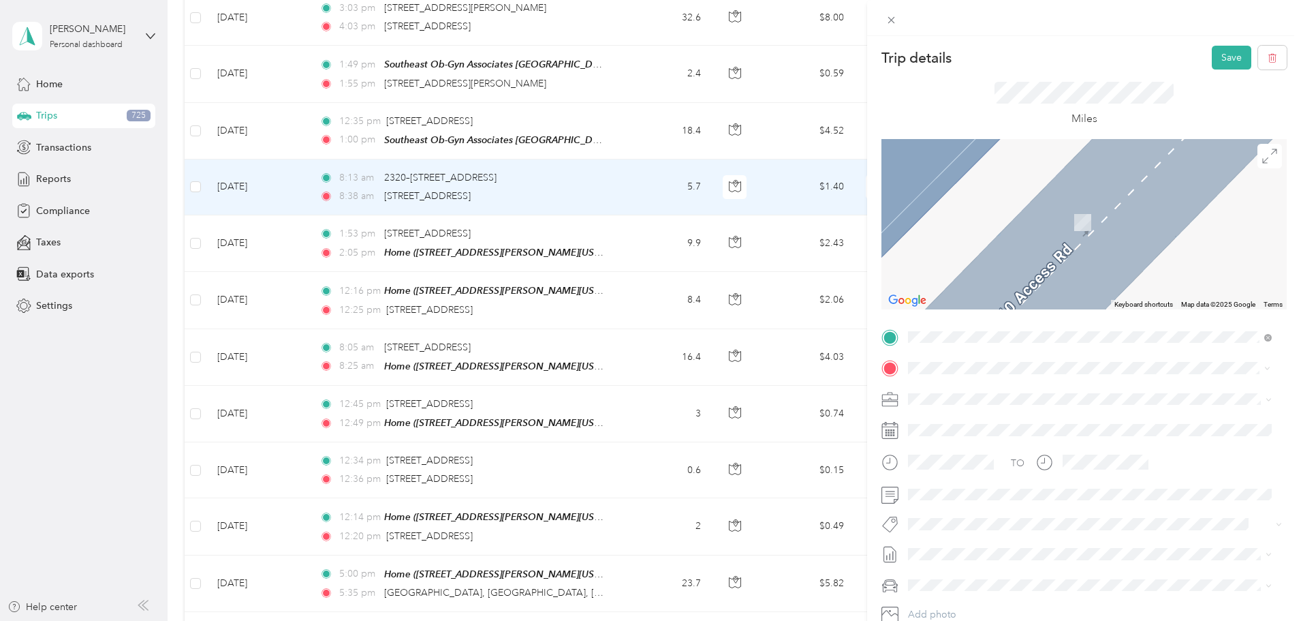
click at [1070, 422] on span "[STREET_ADDRESS][US_STATE]" at bounding box center [1002, 416] width 136 height 12
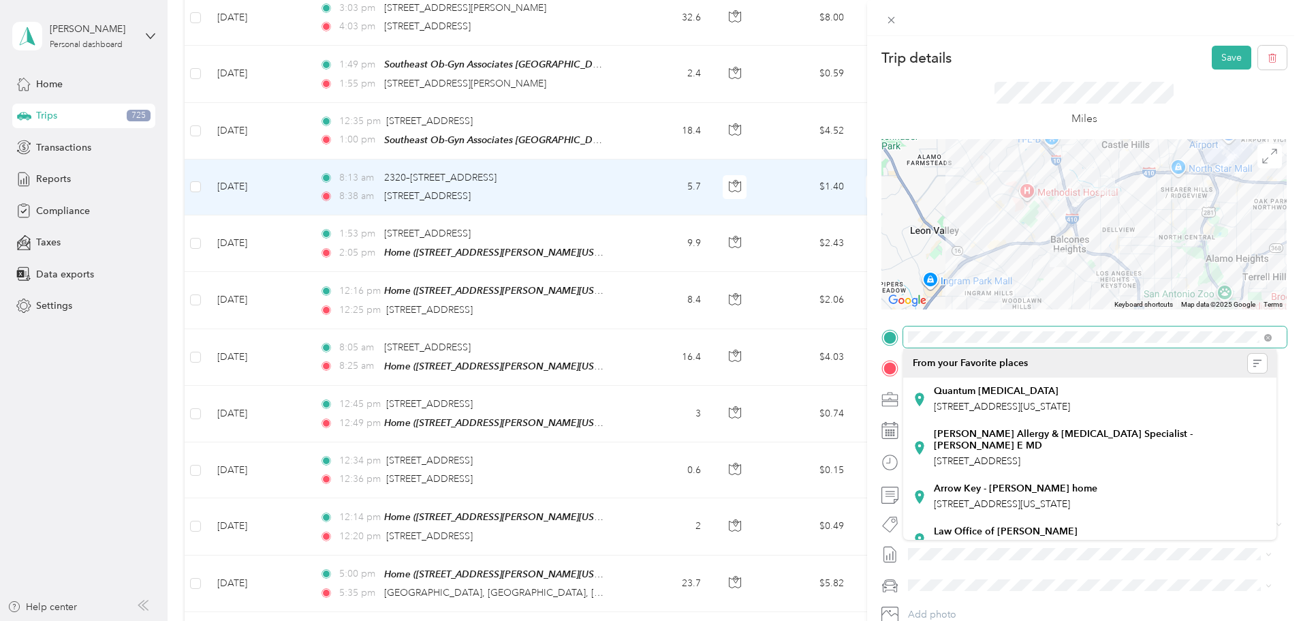
click at [871, 336] on form "Trip details Save This trip cannot be edited because it is either under review,…" at bounding box center [1084, 351] width 434 height 610
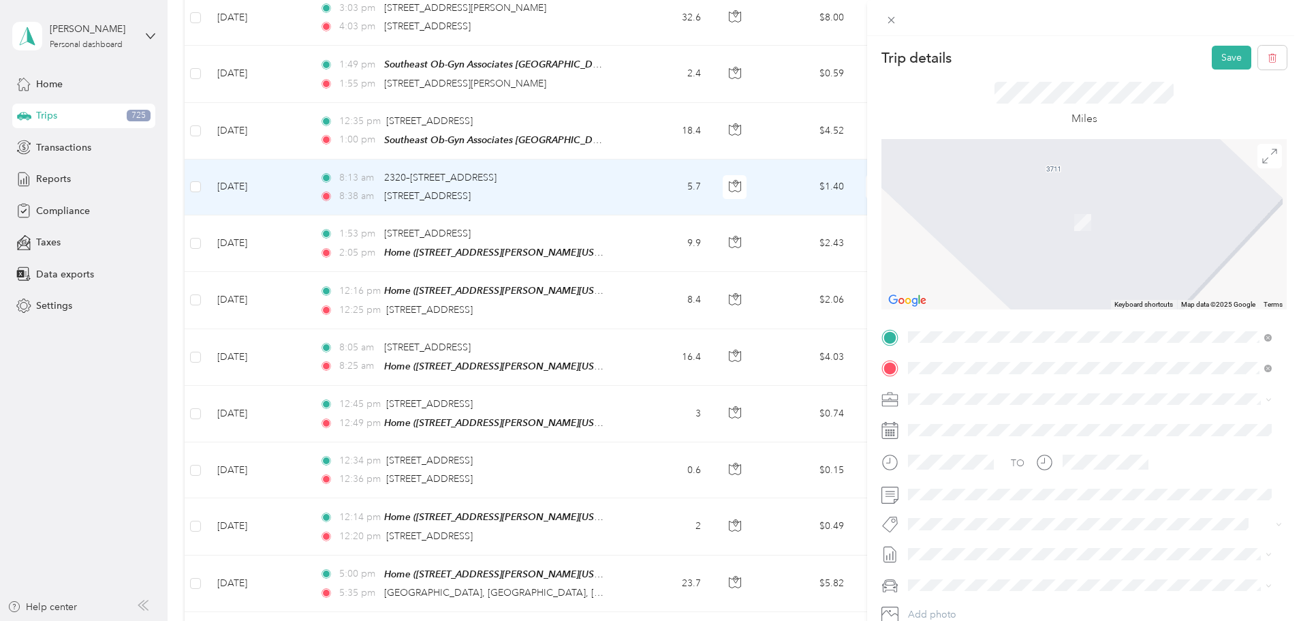
click at [1013, 456] on div "Home [STREET_ADDRESS][PERSON_NAME][US_STATE]" at bounding box center [1040, 442] width 212 height 29
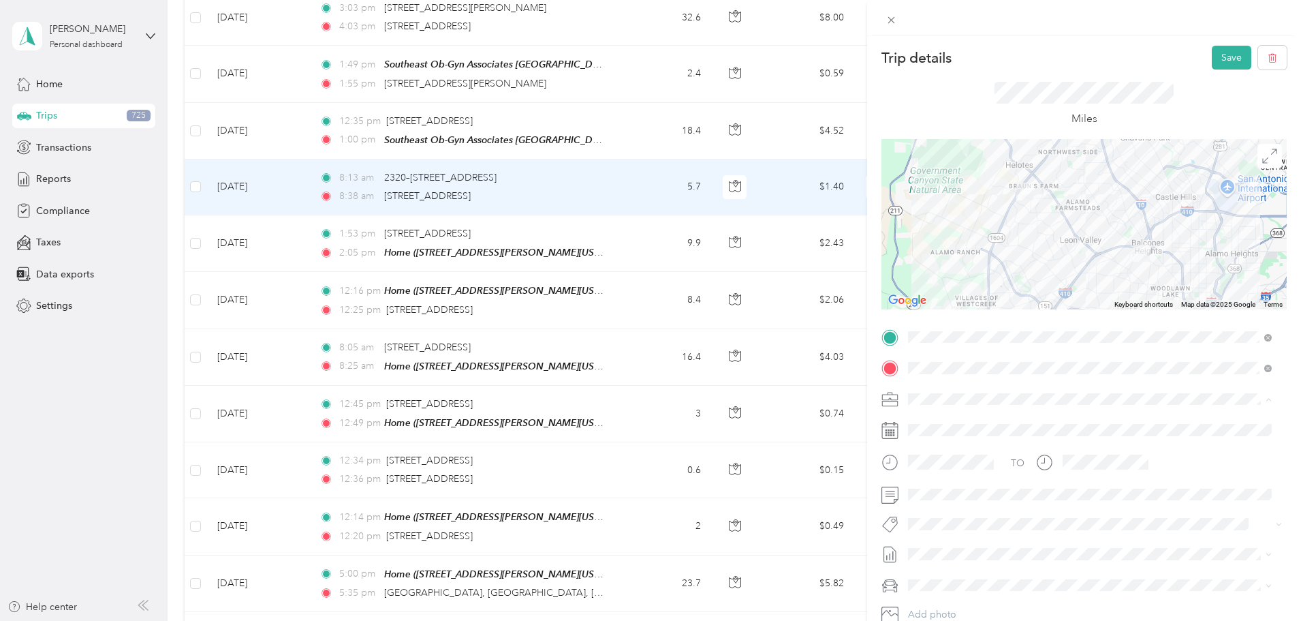
click at [960, 419] on div "Thryv, Inc" at bounding box center [1090, 423] width 354 height 14
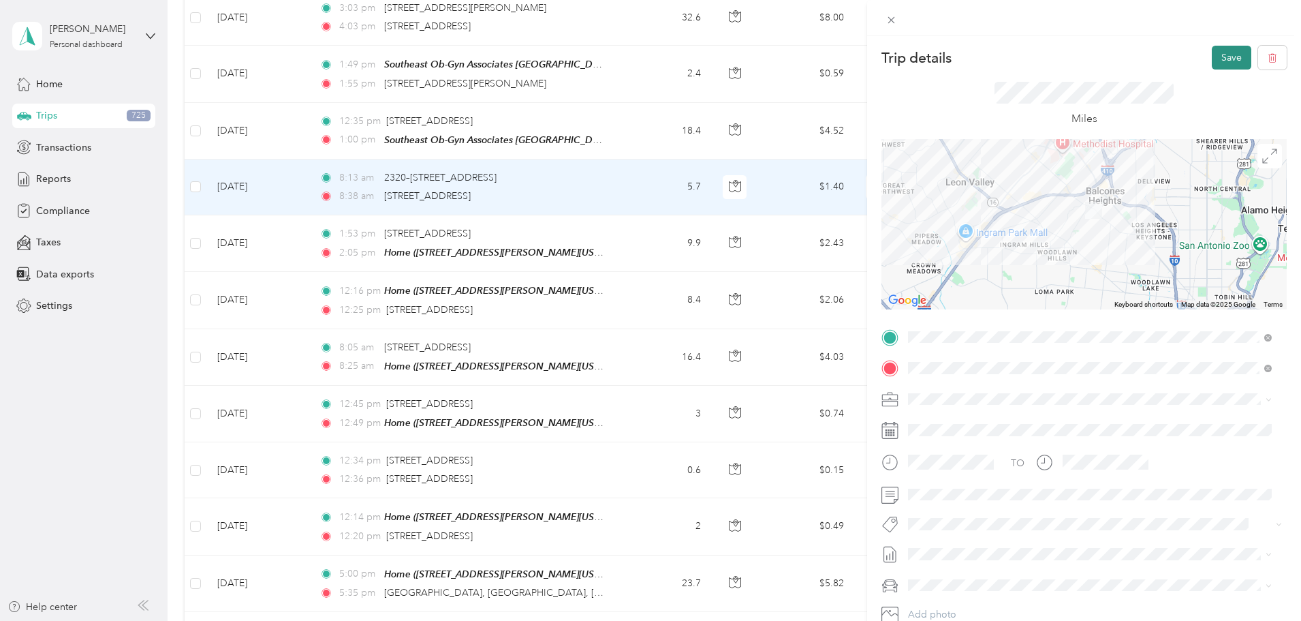
click at [1221, 61] on button "Save" at bounding box center [1232, 58] width 40 height 24
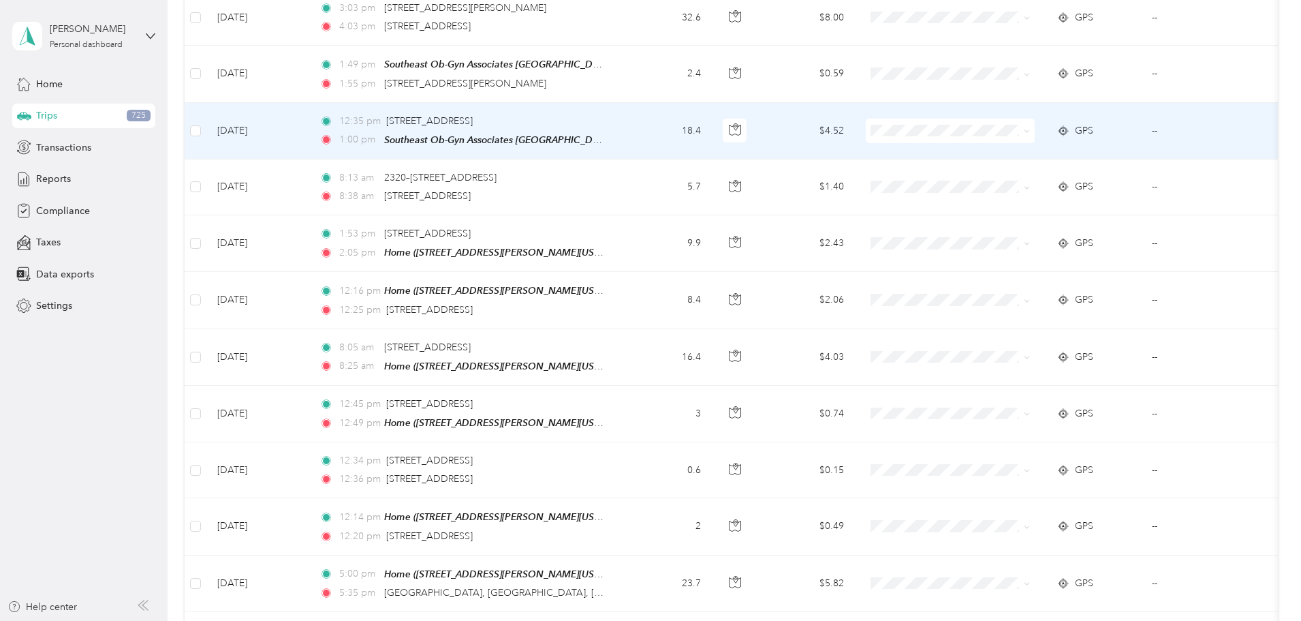
click at [712, 119] on td "18.4" at bounding box center [667, 131] width 90 height 57
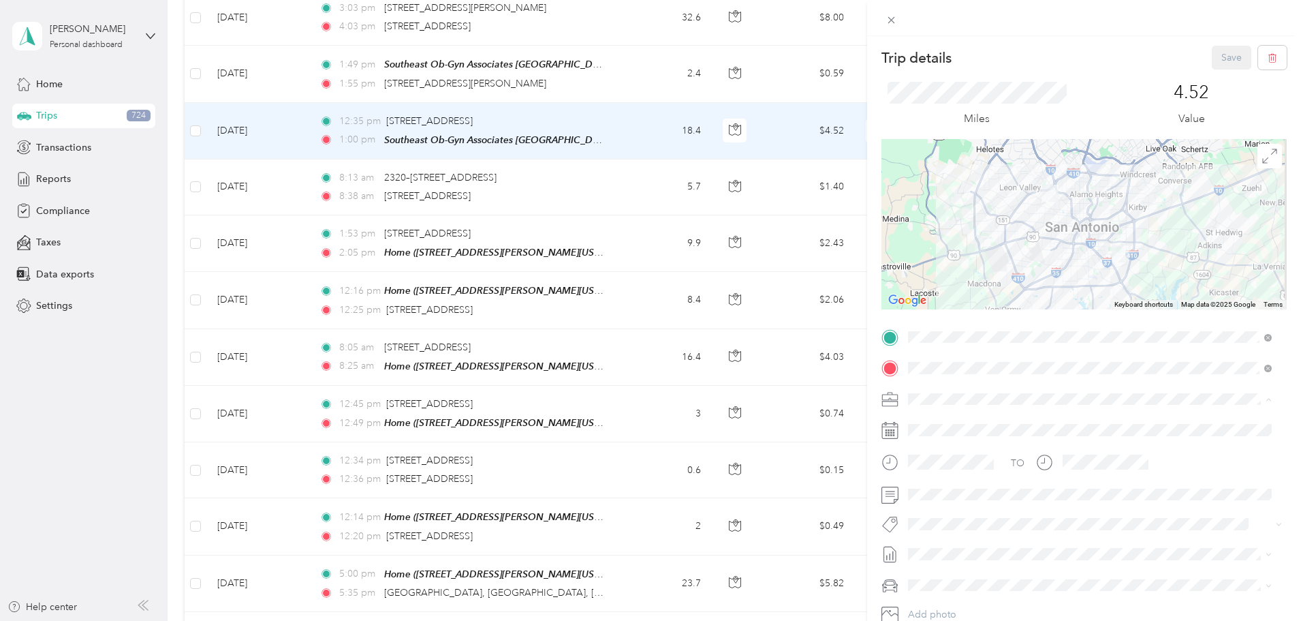
click at [948, 425] on li "Thryv, Inc" at bounding box center [1089, 423] width 373 height 24
click at [1226, 63] on button "Save" at bounding box center [1232, 58] width 40 height 24
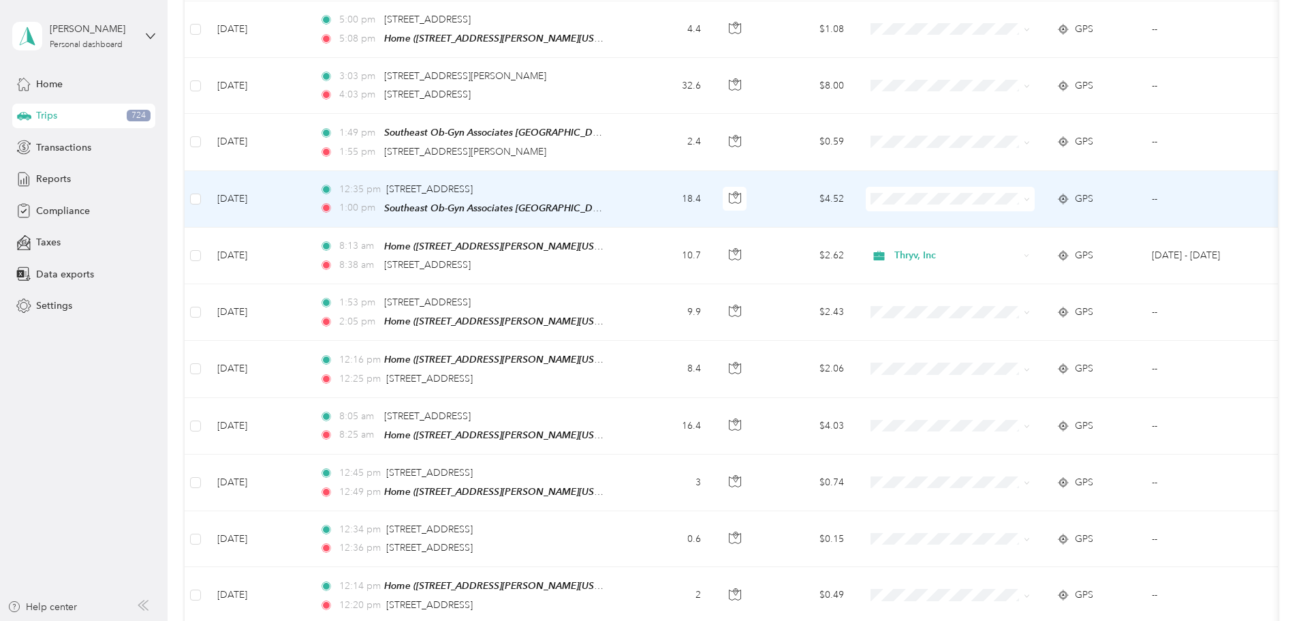
scroll to position [1461, 0]
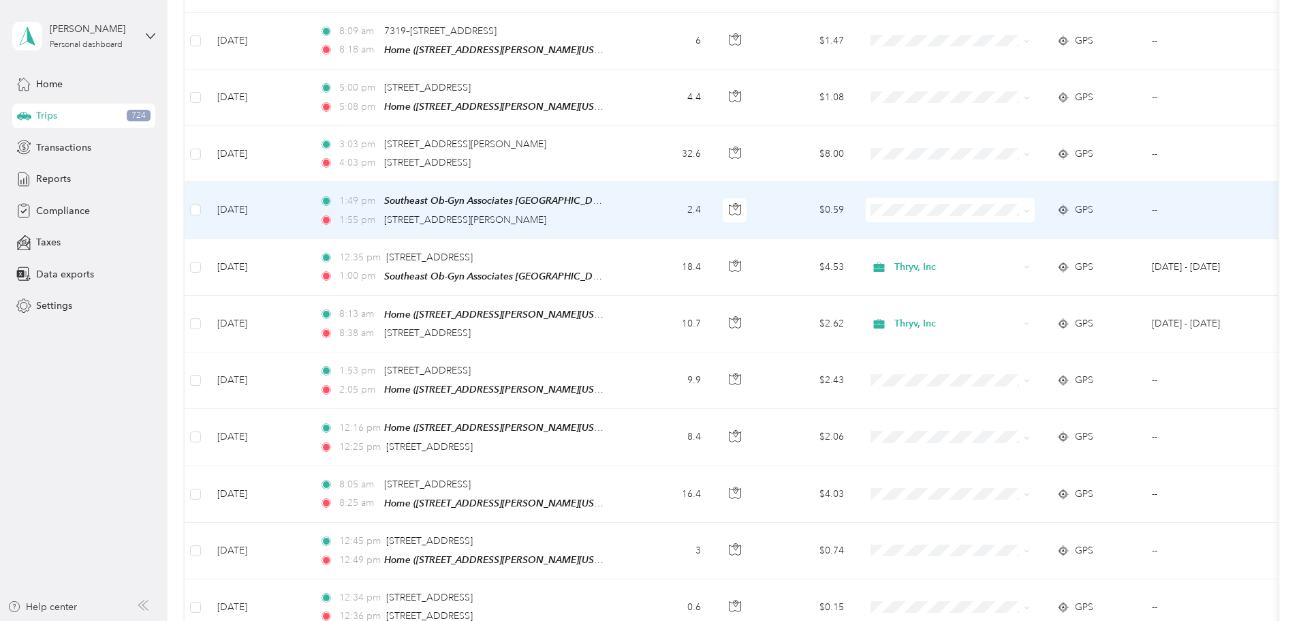
click at [606, 213] on div "1:55 pm [STREET_ADDRESS][PERSON_NAME]" at bounding box center [462, 220] width 286 height 15
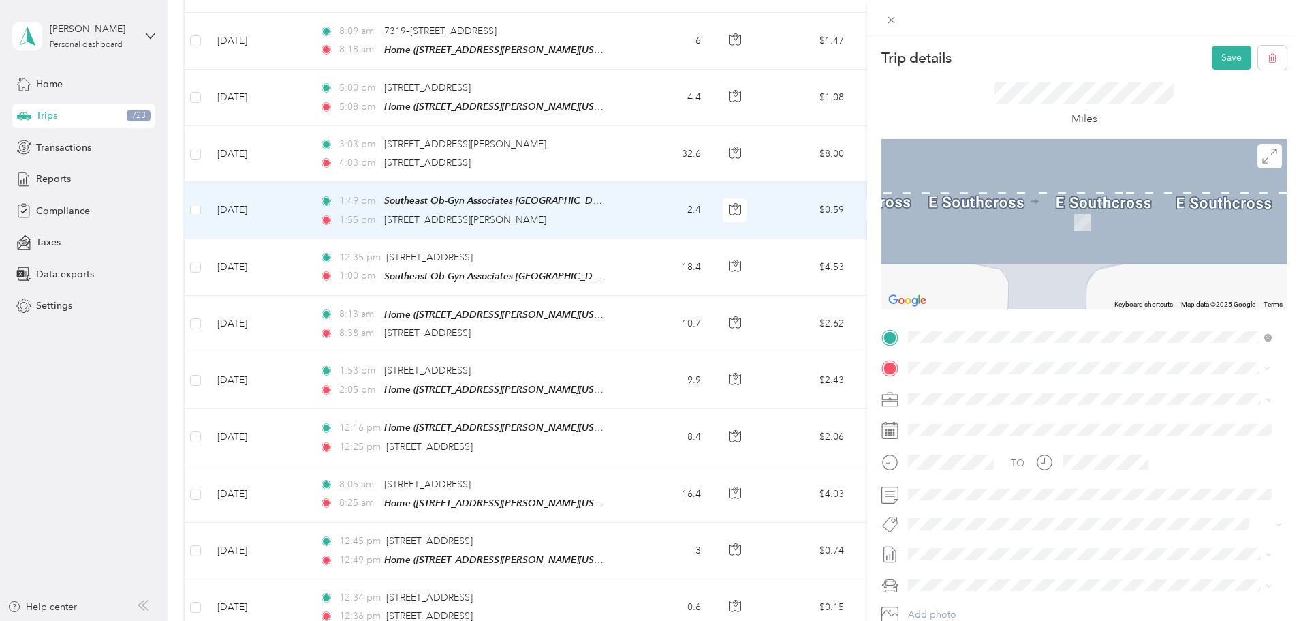
click at [991, 563] on div "Home" at bounding box center [1040, 565] width 212 height 12
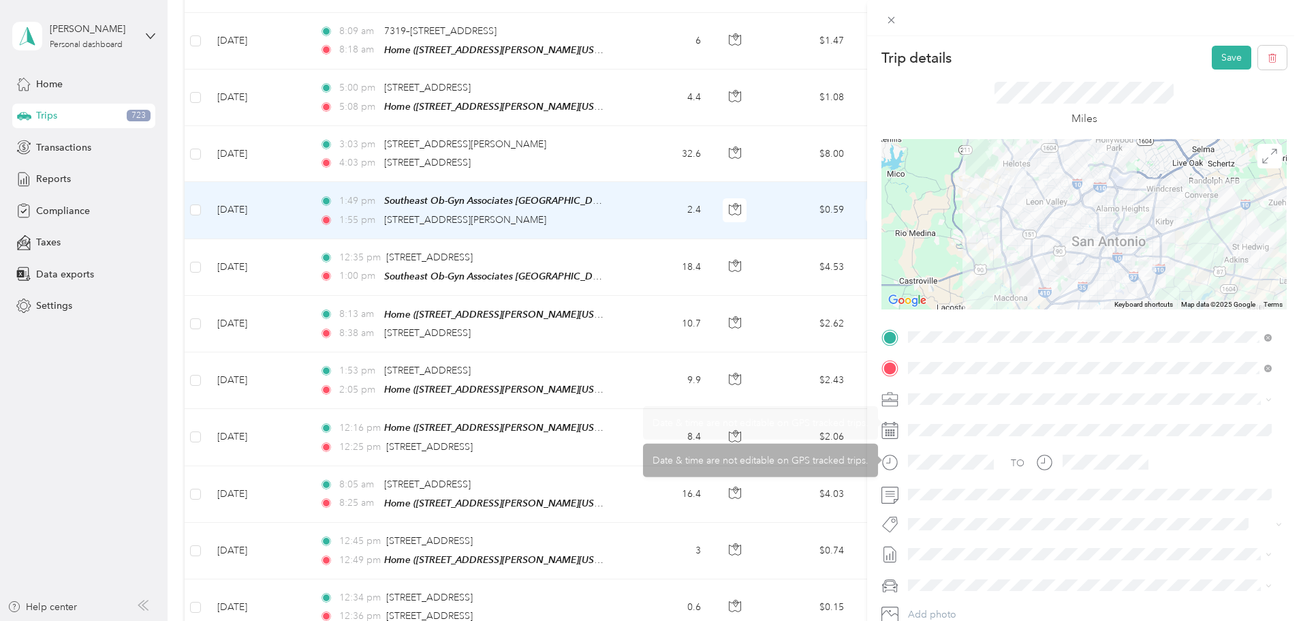
click at [956, 388] on span at bounding box center [1095, 399] width 384 height 22
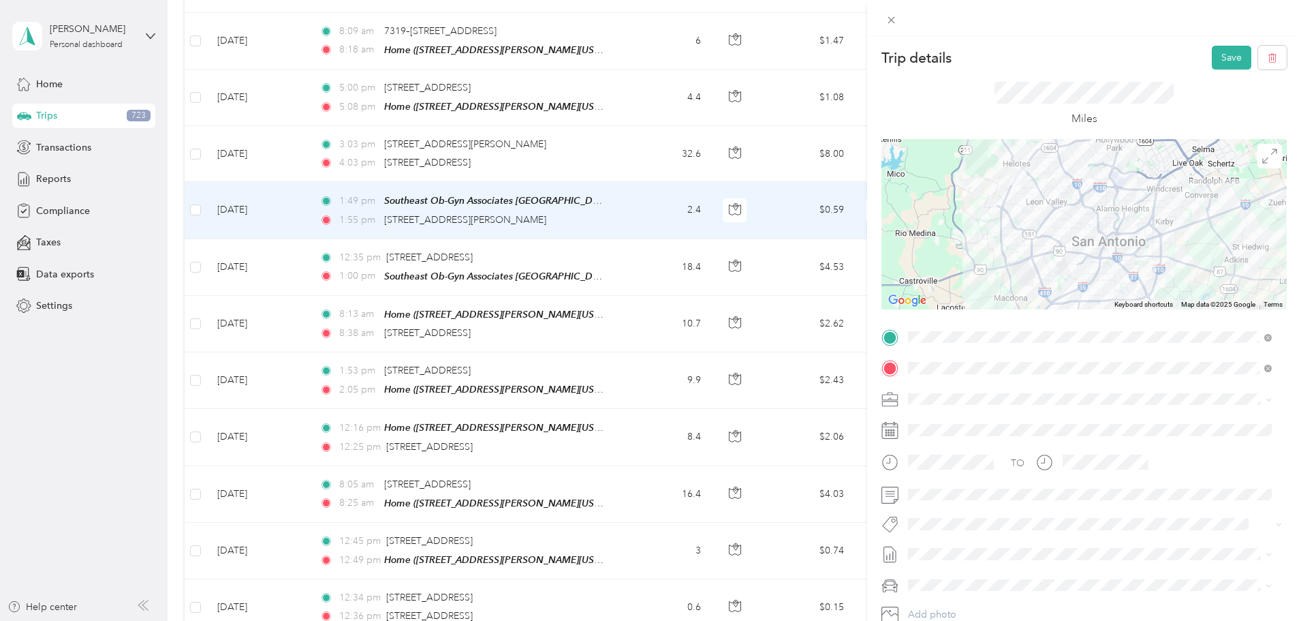
click at [944, 421] on span "Thryv, Inc" at bounding box center [934, 418] width 42 height 12
click at [931, 500] on span at bounding box center [1095, 495] width 384 height 22
click at [939, 500] on span at bounding box center [1095, 495] width 384 height 22
click at [1220, 52] on button "Save" at bounding box center [1232, 58] width 40 height 24
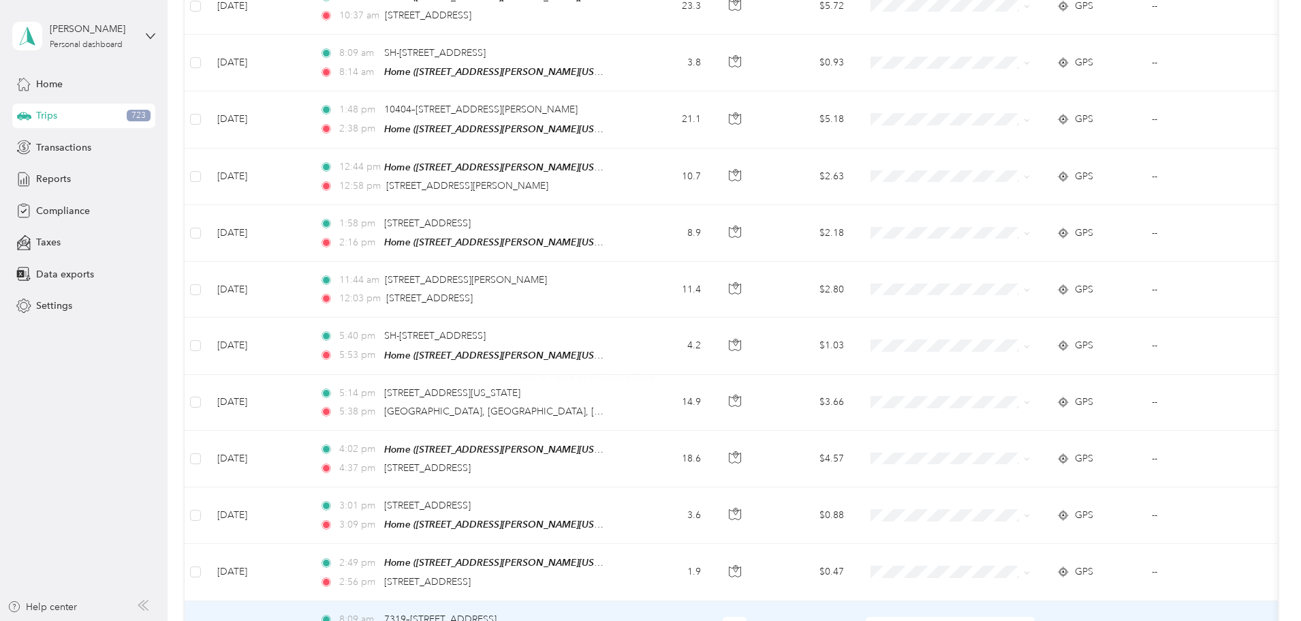
scroll to position [711, 0]
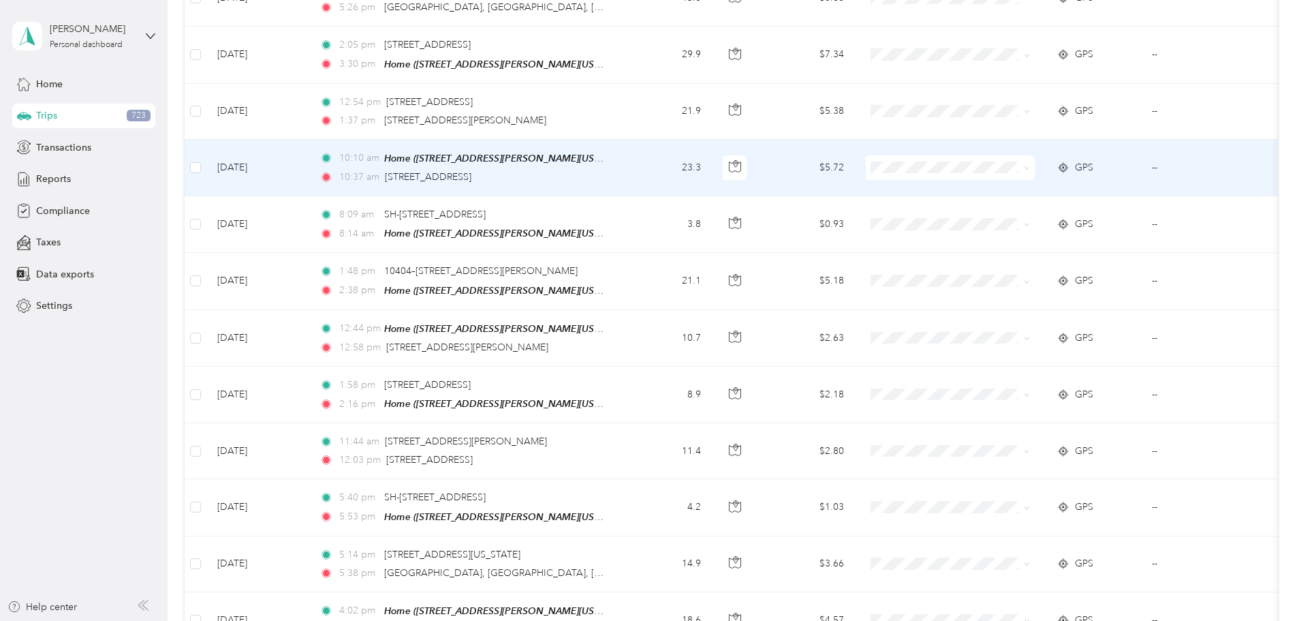
click at [712, 166] on td "23.3" at bounding box center [667, 168] width 90 height 57
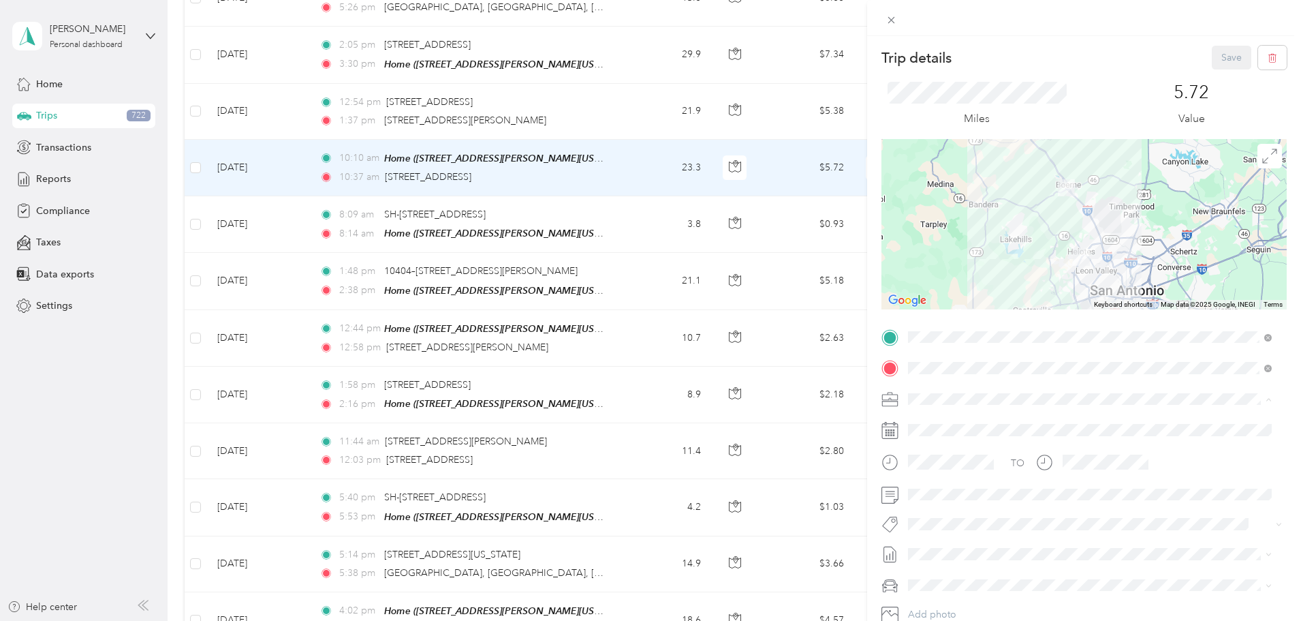
click at [950, 420] on span "Thryv, Inc" at bounding box center [934, 423] width 42 height 12
click at [873, 502] on form "Trip details Save This trip cannot be edited because it is either under review,…" at bounding box center [1084, 351] width 434 height 610
click at [1215, 63] on button "Save" at bounding box center [1232, 58] width 40 height 24
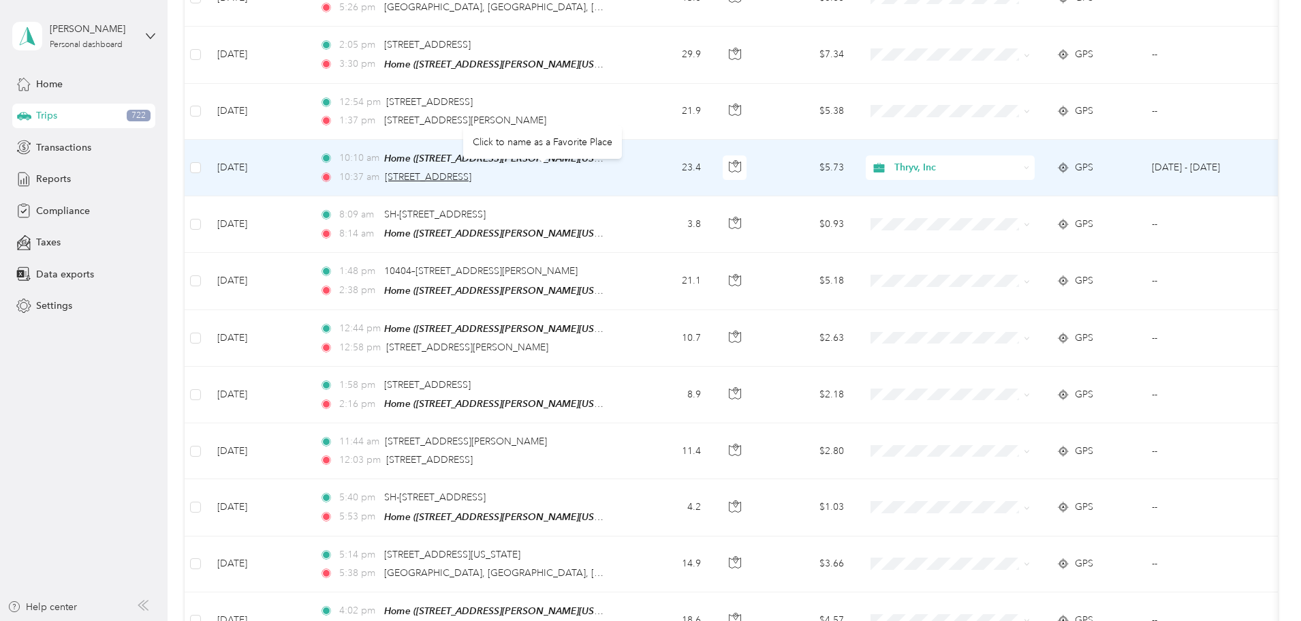
click at [471, 171] on span "[STREET_ADDRESS]" at bounding box center [428, 177] width 87 height 12
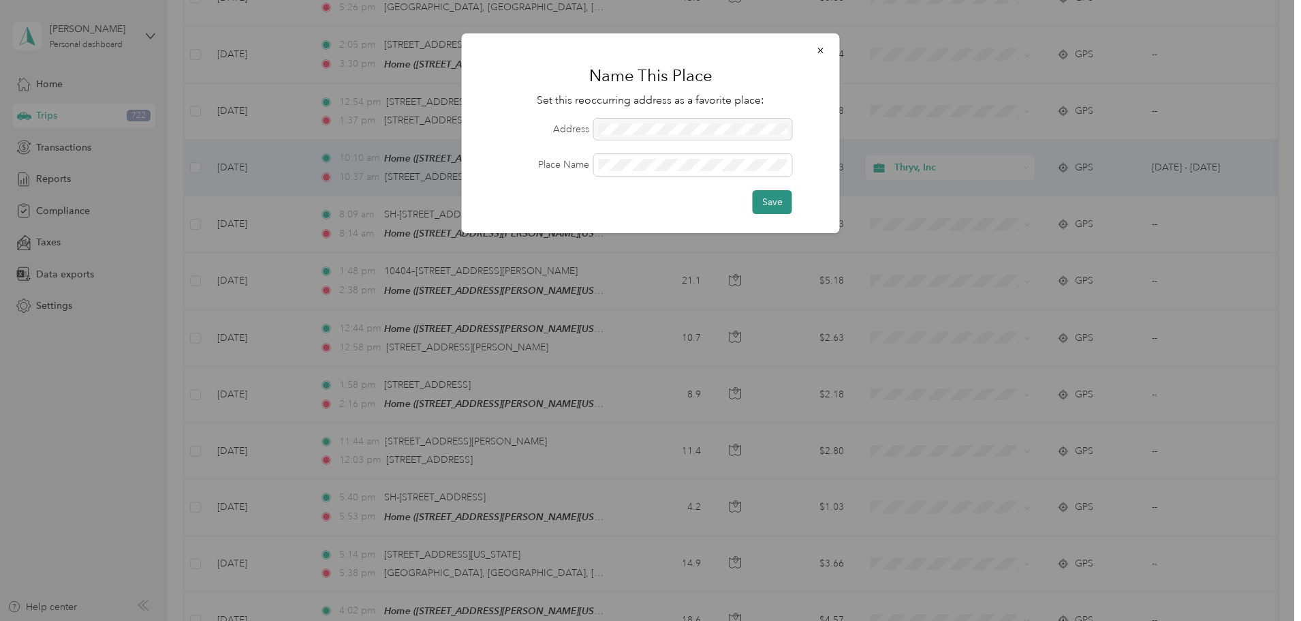
click at [768, 196] on button "Save" at bounding box center [773, 202] width 40 height 24
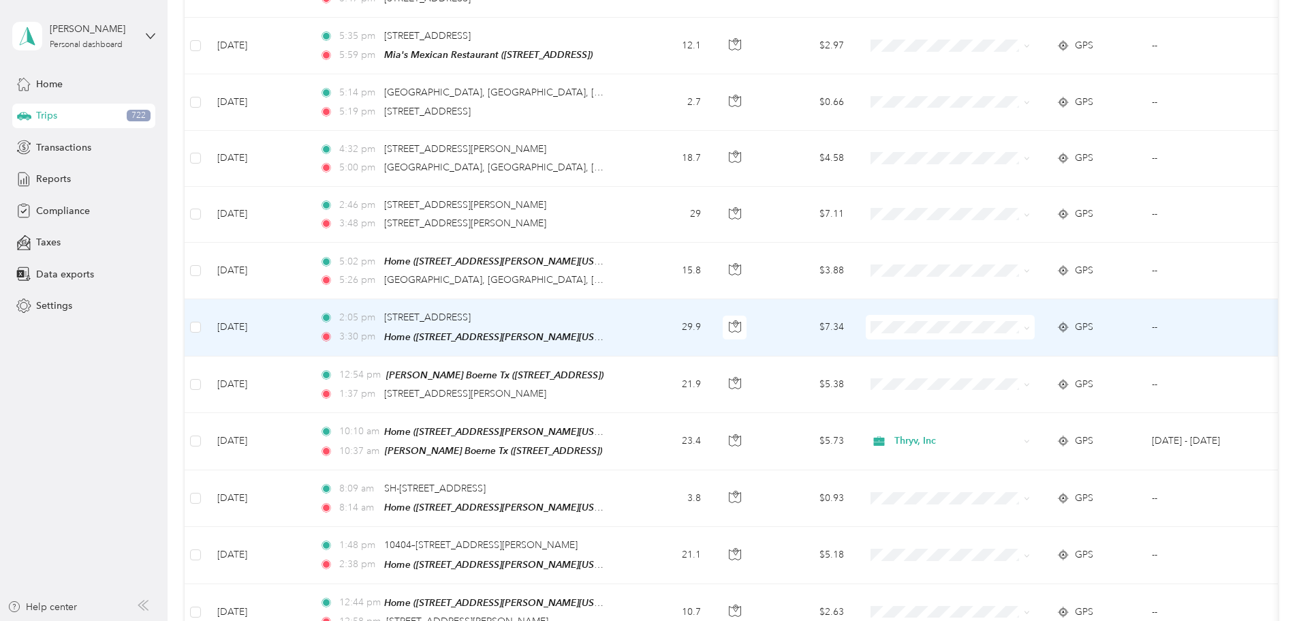
scroll to position [507, 0]
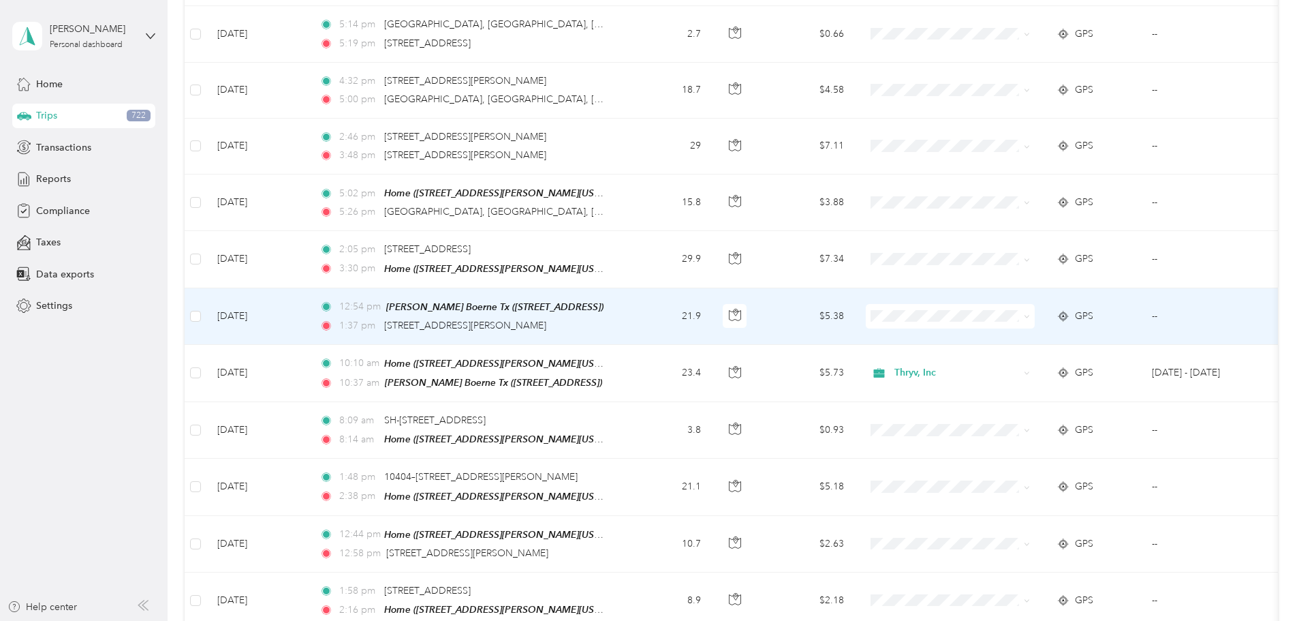
click at [622, 319] on td "12:54 pm [PERSON_NAME] Boerne Tx ([STREET_ADDRESS]) 1:37 pm [STREET_ADDRESS][PE…" at bounding box center [465, 316] width 313 height 57
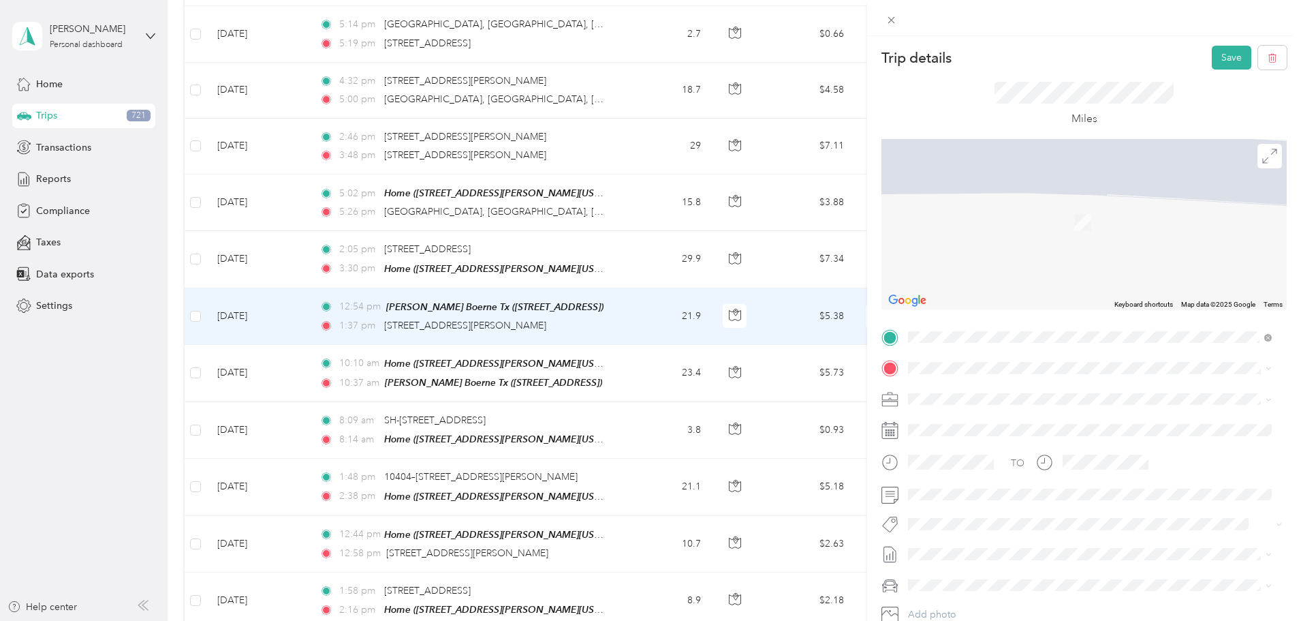
click at [1057, 422] on strong "[PERSON_NAME] Allergy & [MEDICAL_DATA] Specialist - [PERSON_NAME] E MD" at bounding box center [1100, 423] width 333 height 24
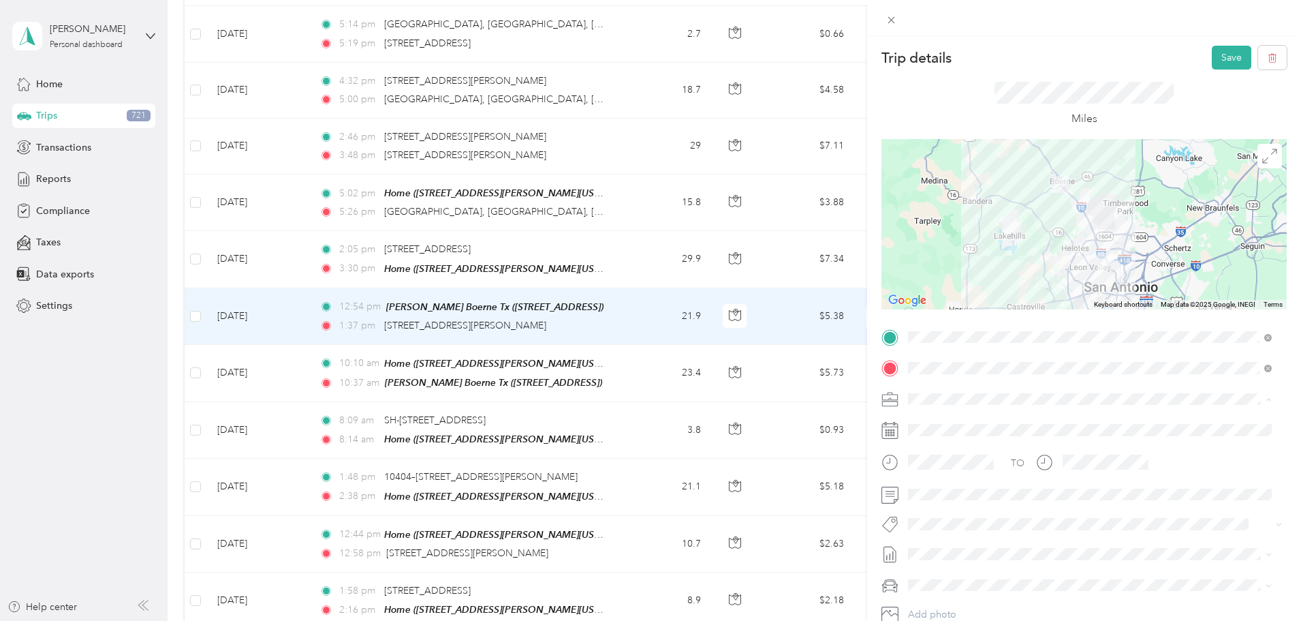
click at [947, 417] on span "Thryv, Inc" at bounding box center [934, 423] width 42 height 12
click at [858, 495] on div "Trip details Save This trip cannot be edited because it is either under review,…" at bounding box center [650, 310] width 1301 height 621
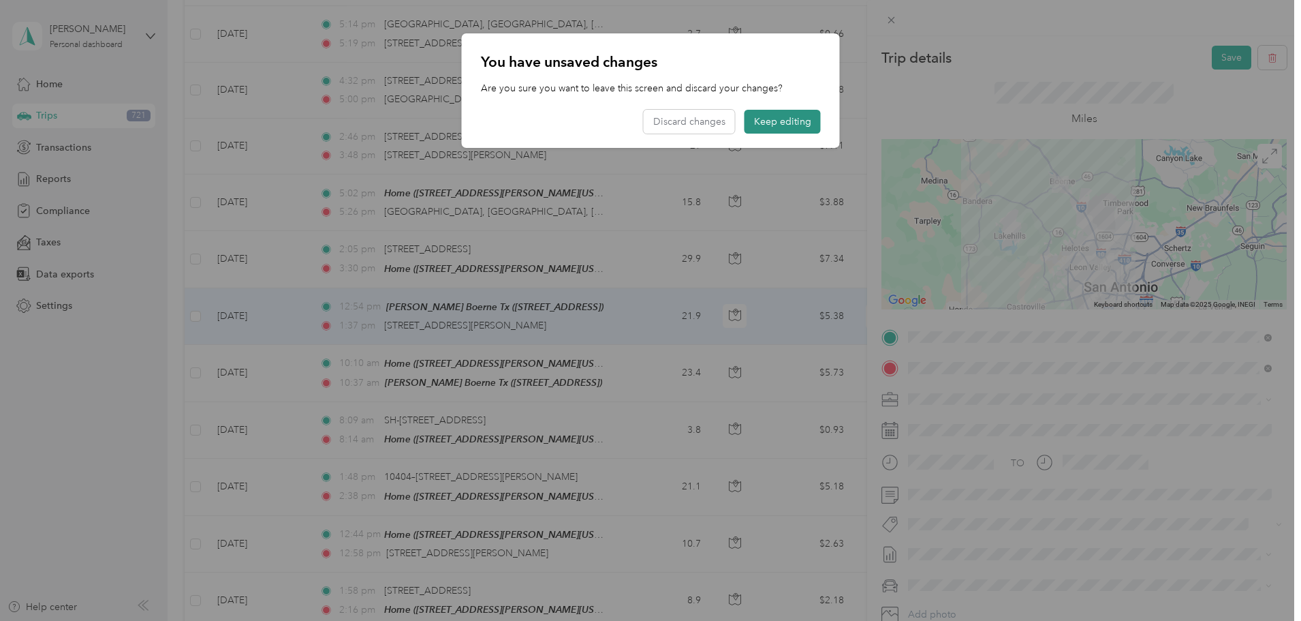
click at [795, 121] on button "Keep editing" at bounding box center [783, 122] width 76 height 24
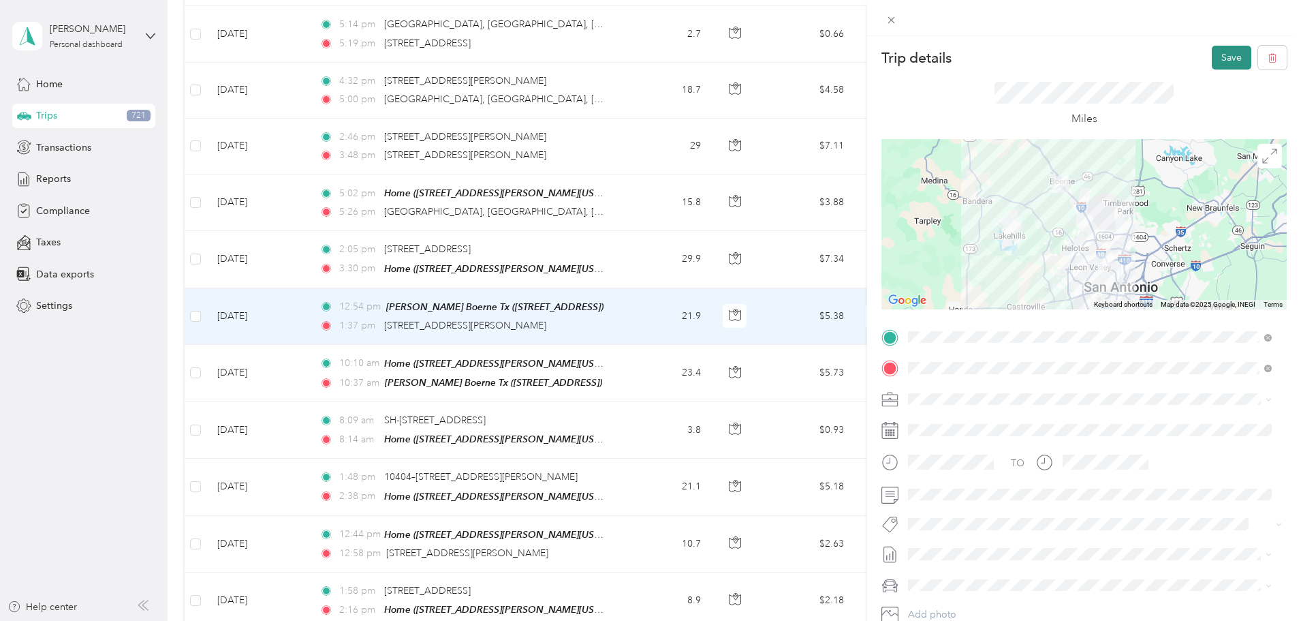
click at [1217, 58] on button "Save" at bounding box center [1232, 58] width 40 height 24
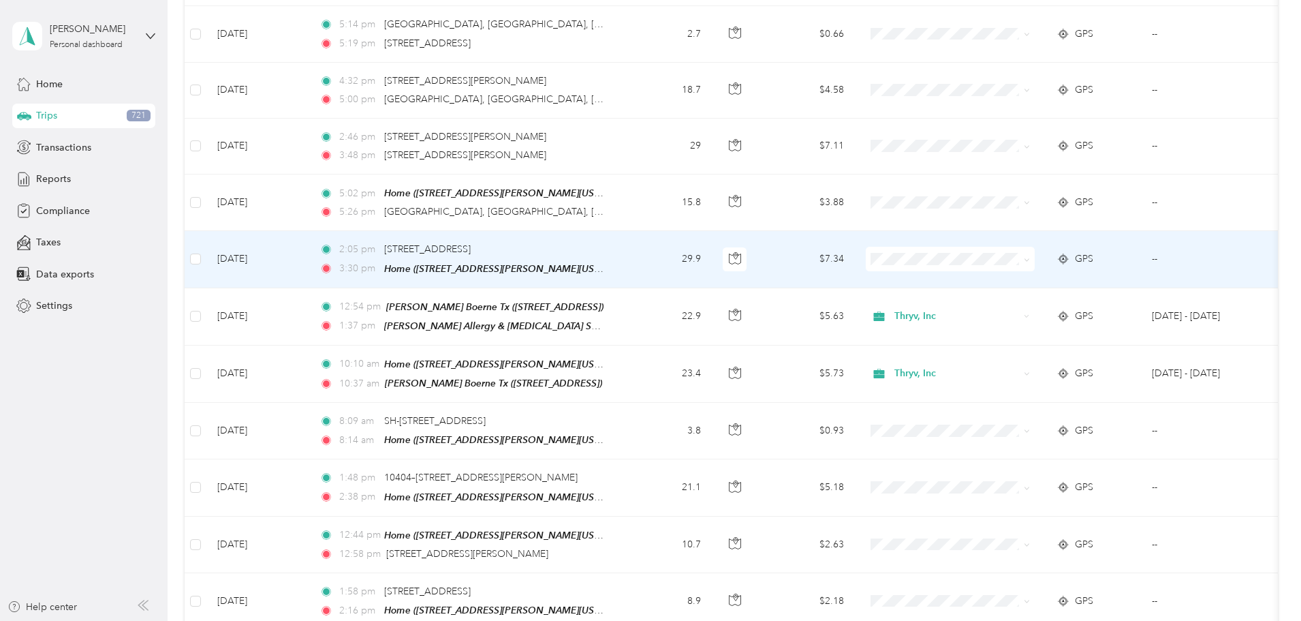
click at [622, 248] on td "2:05 pm [STREET_ADDRESS] 3:30 pm Home ([STREET_ADDRESS][PERSON_NAME][US_STATE])" at bounding box center [465, 259] width 313 height 57
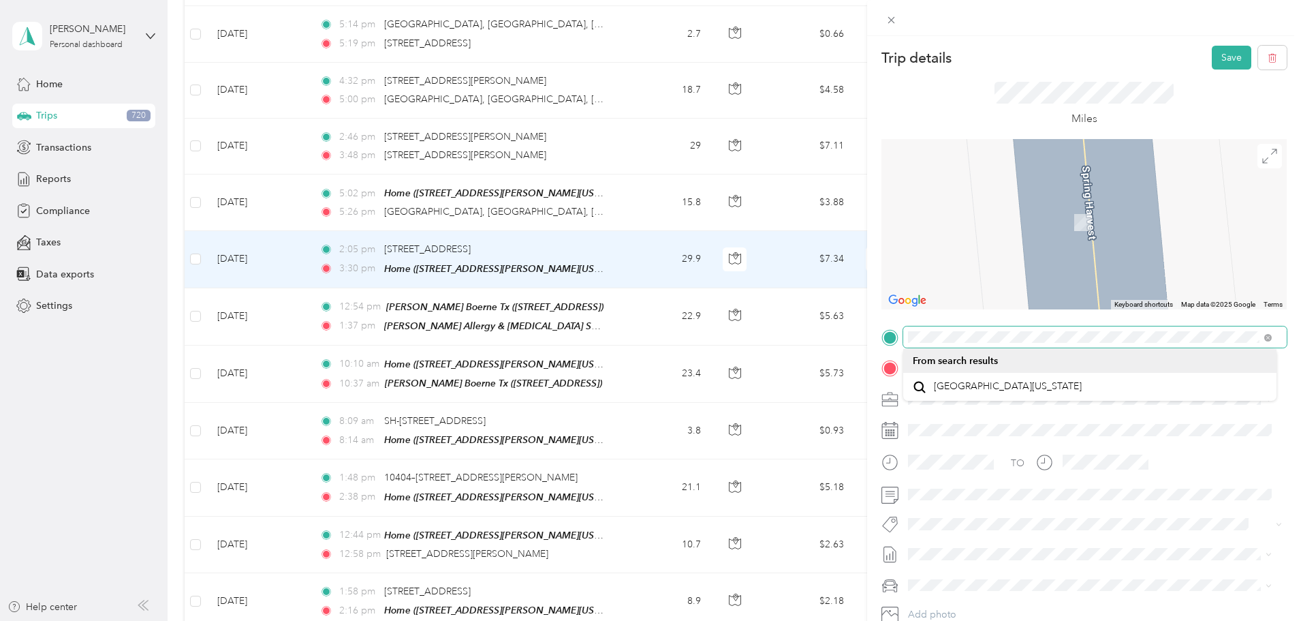
click at [823, 325] on div "Trip details Save This trip cannot be edited because it is either under review,…" at bounding box center [650, 310] width 1301 height 621
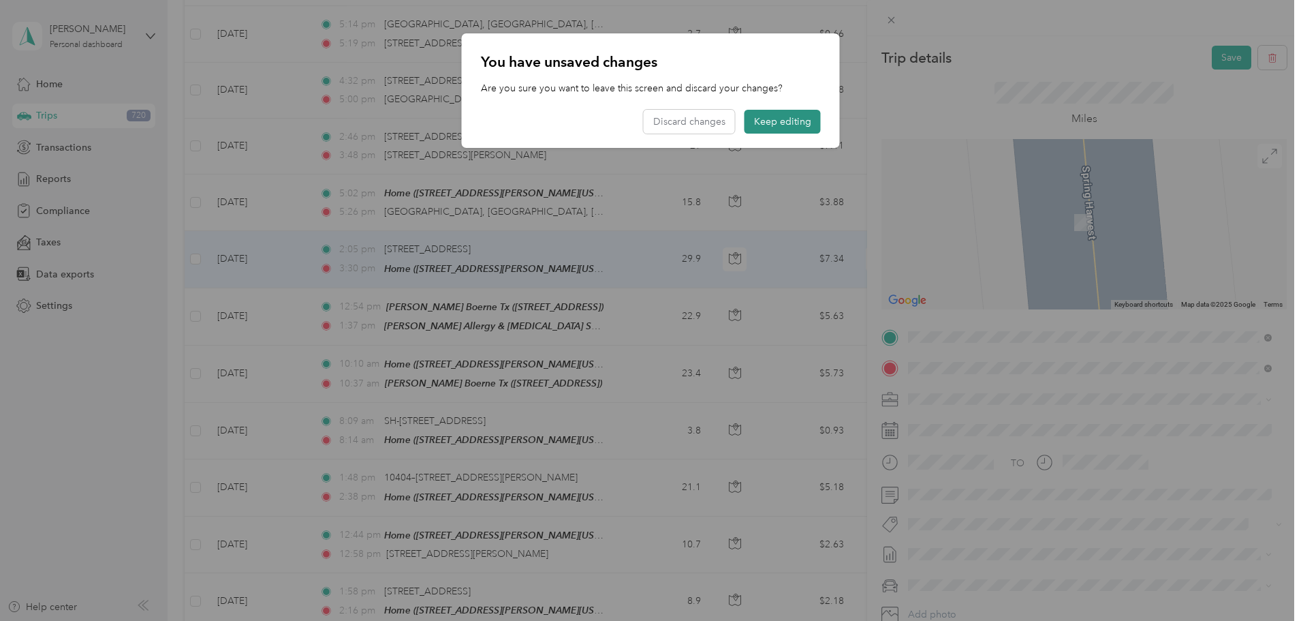
click at [804, 129] on button "Keep editing" at bounding box center [783, 122] width 76 height 24
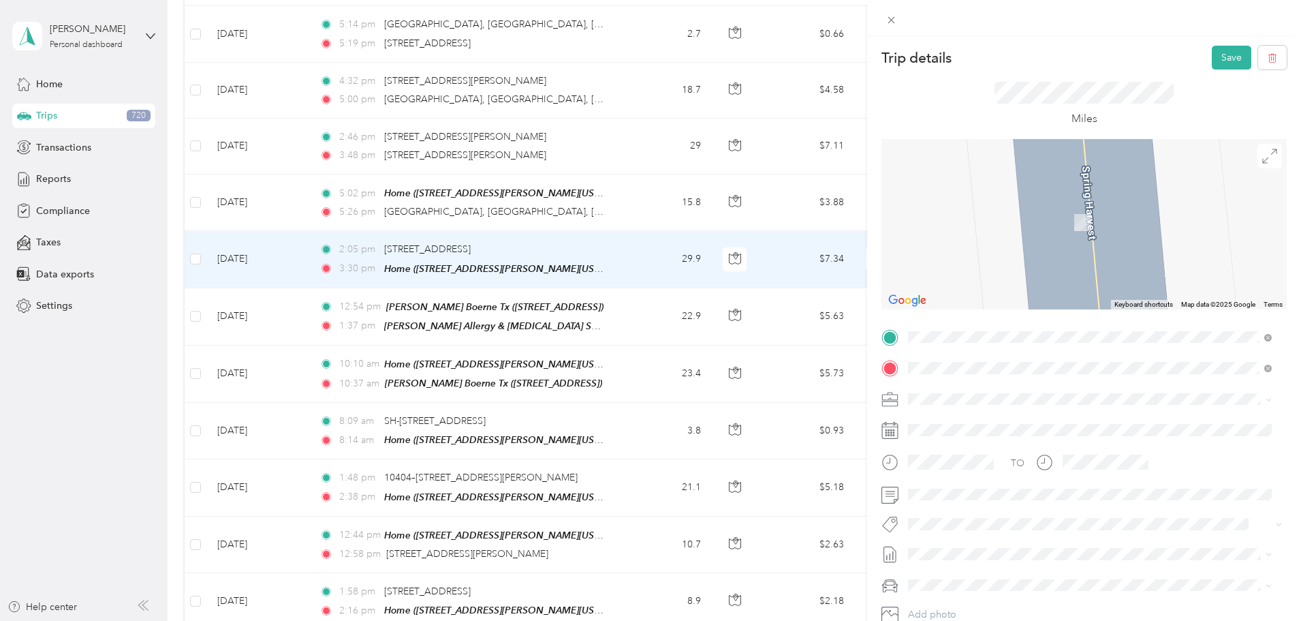
click at [988, 399] on div "[PERSON_NAME] Allergy & [MEDICAL_DATA] Specialist - [PERSON_NAME] E MD [STREET_…" at bounding box center [1100, 405] width 333 height 41
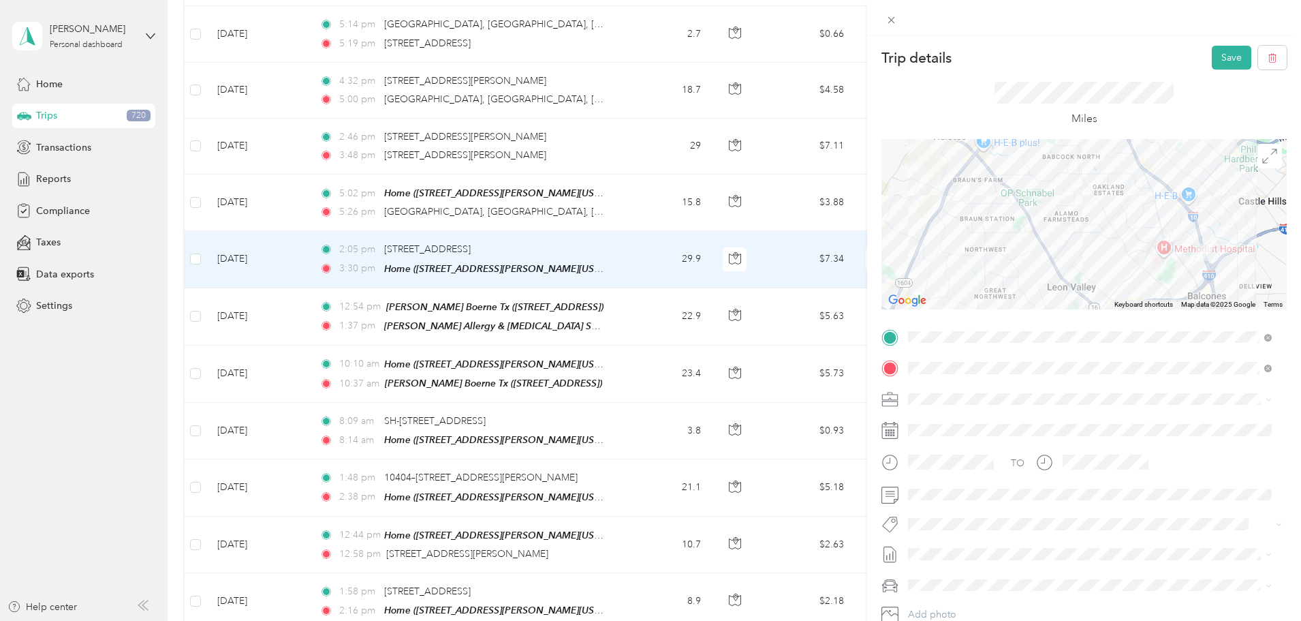
click at [961, 429] on ol "Thryv, Inc Personal" at bounding box center [1089, 430] width 373 height 48
click at [1215, 57] on button "Save" at bounding box center [1232, 58] width 40 height 24
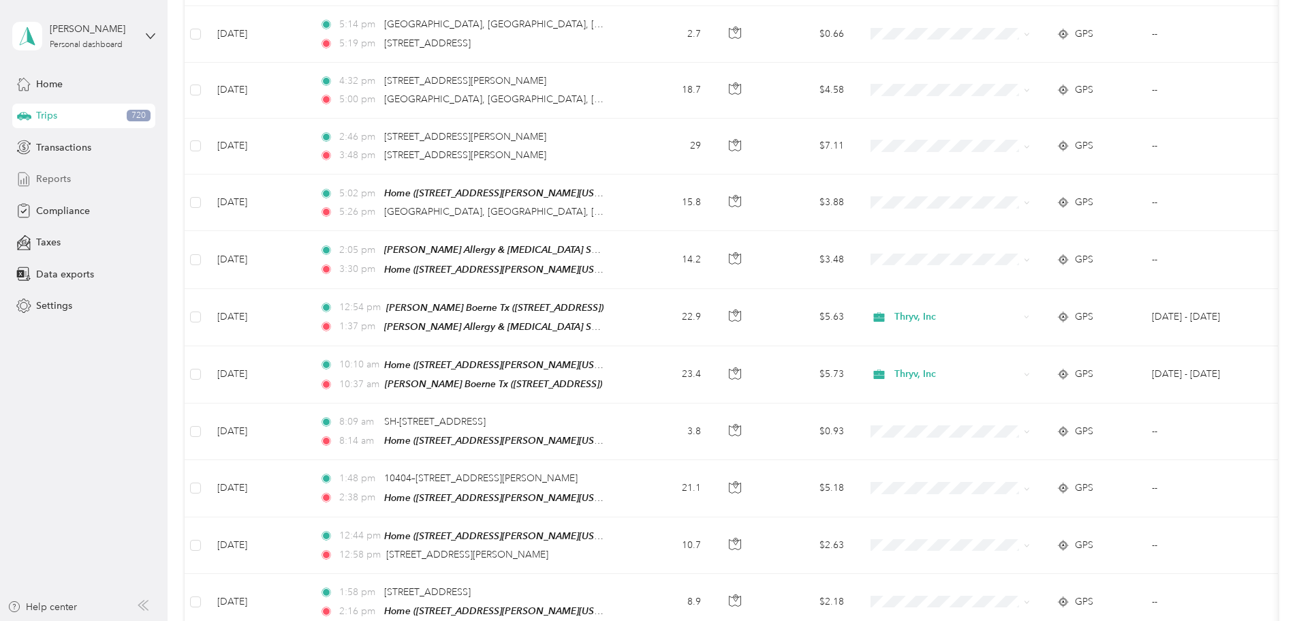
click at [54, 181] on span "Reports" at bounding box center [53, 179] width 35 height 14
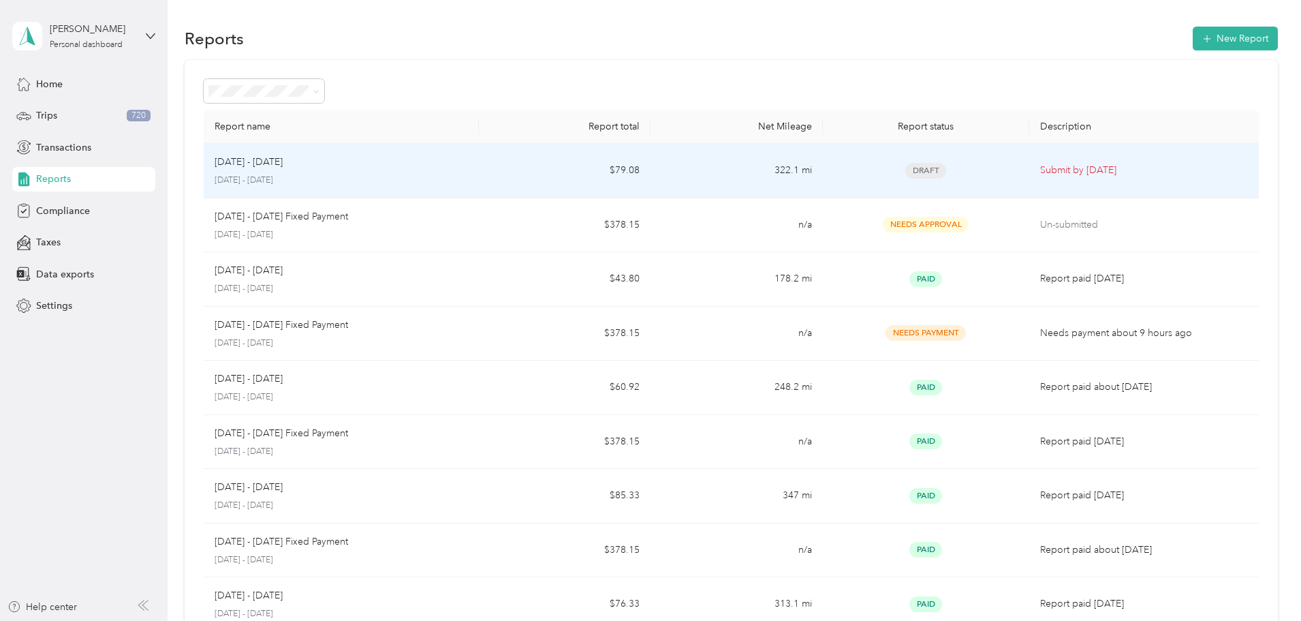
click at [1073, 168] on p "Submit by [DATE]" at bounding box center [1144, 170] width 208 height 15
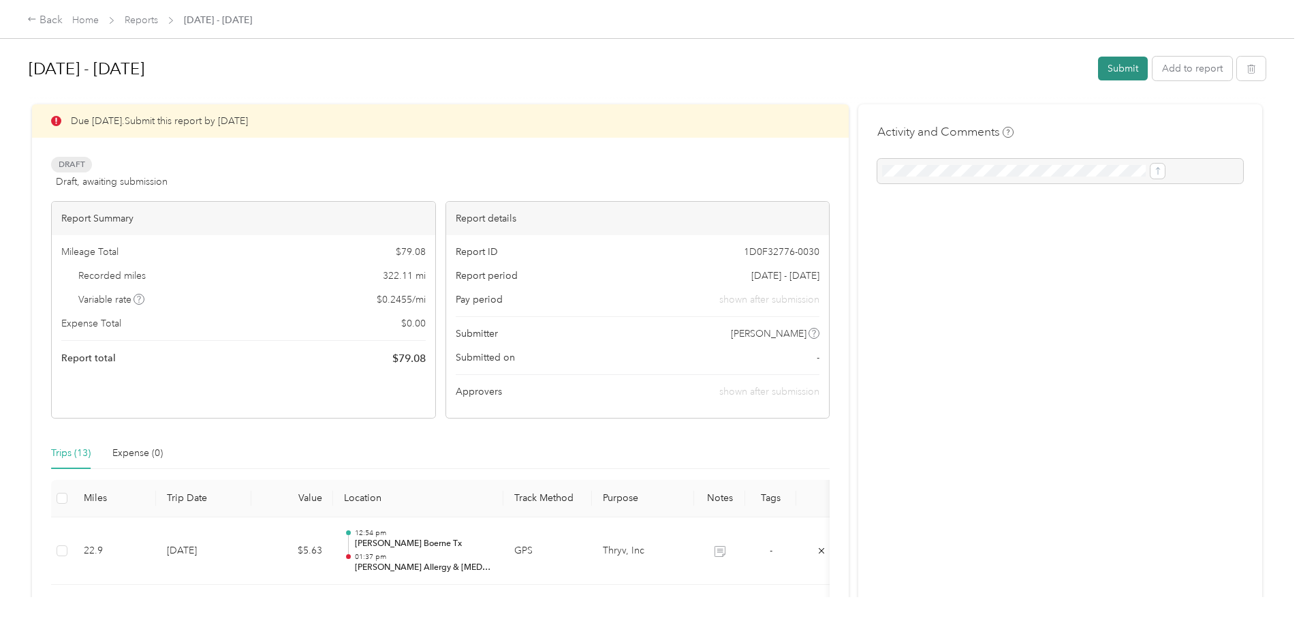
click at [1098, 69] on button "Submit" at bounding box center [1123, 69] width 50 height 24
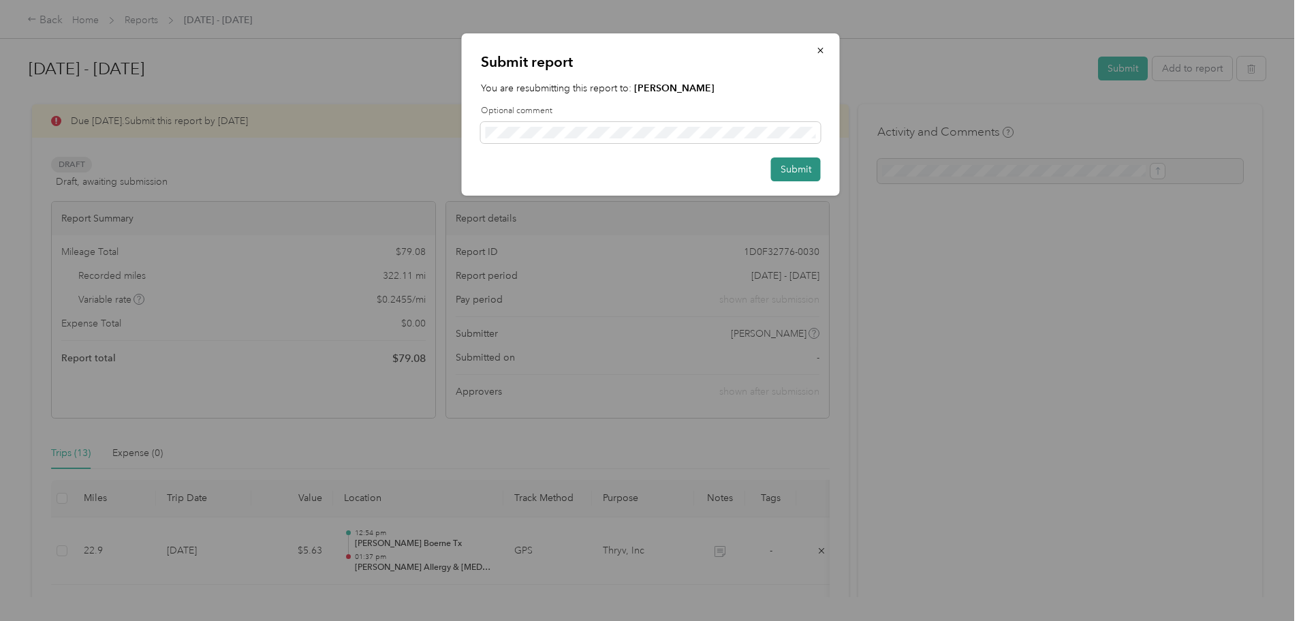
click at [785, 160] on button "Submit" at bounding box center [796, 169] width 50 height 24
